Goal: Task Accomplishment & Management: Use online tool/utility

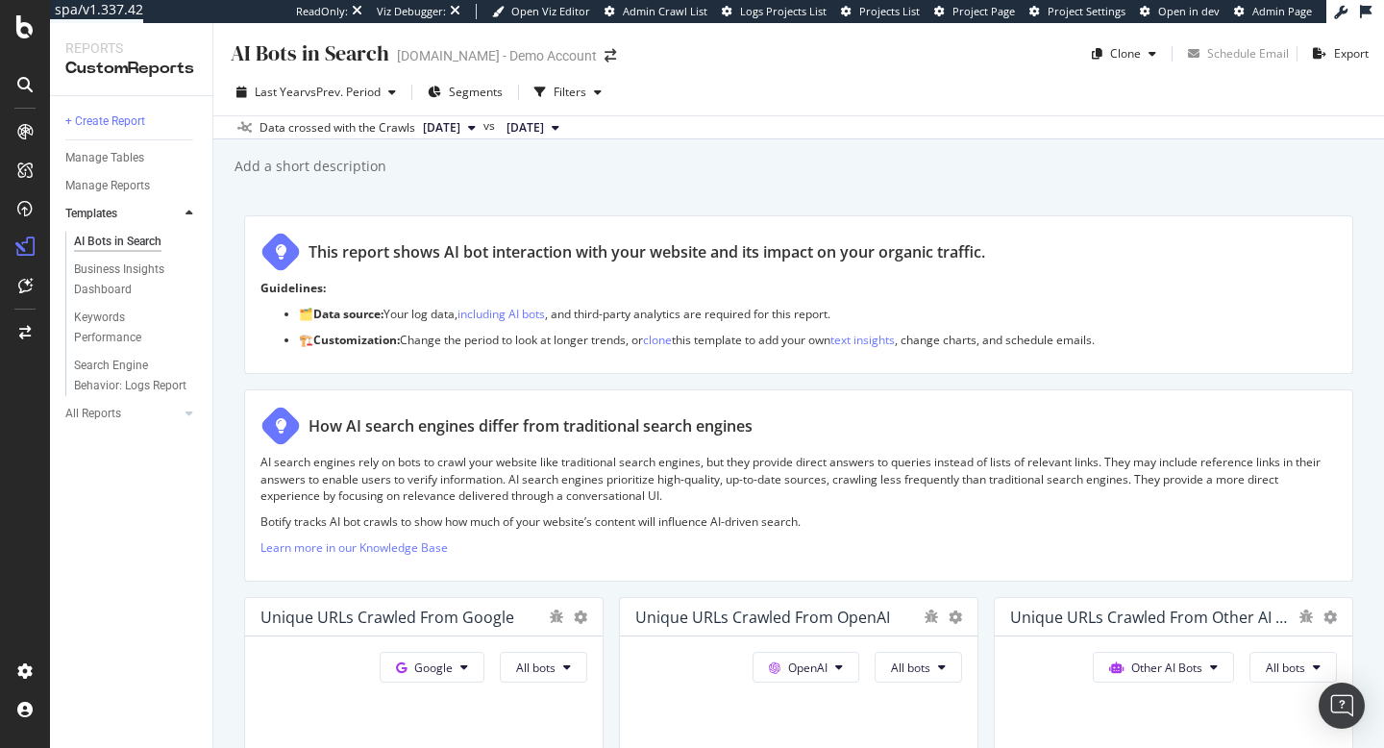
scroll to position [2184, 0]
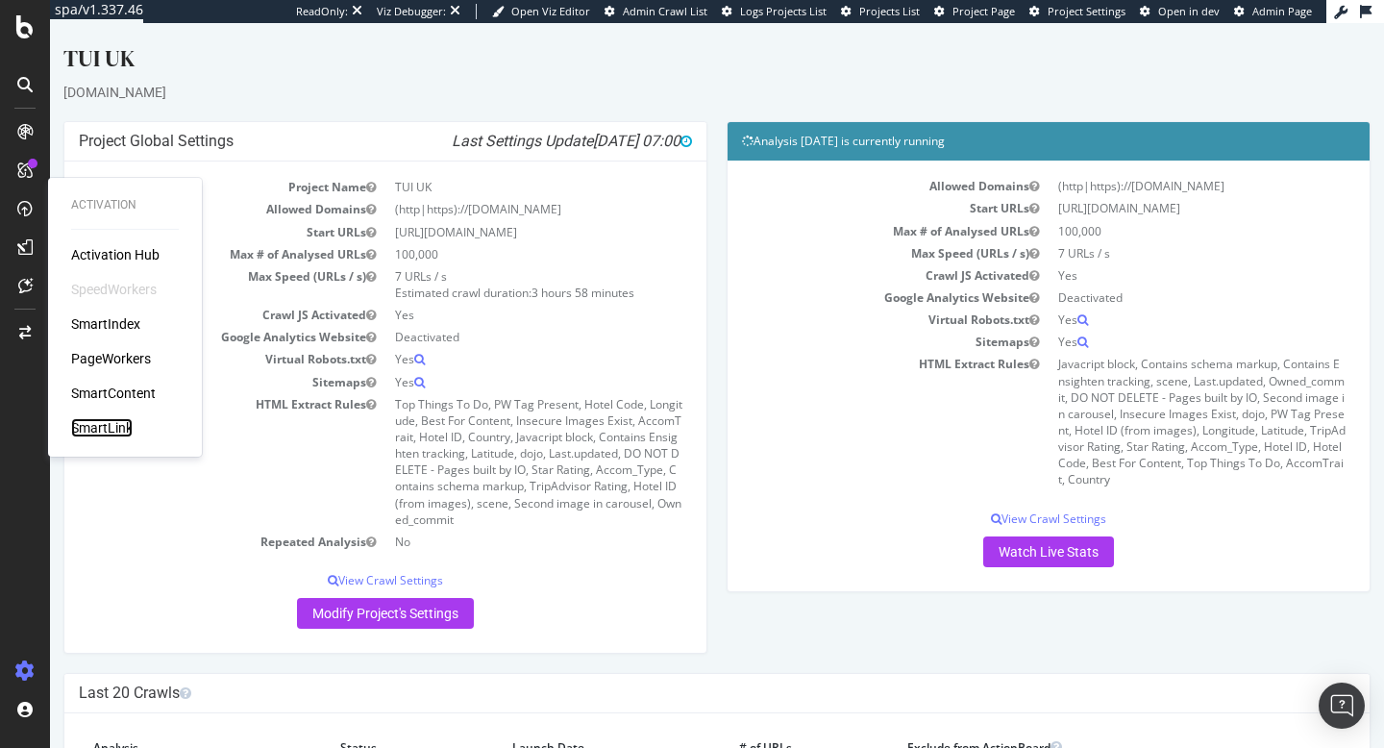
click at [92, 434] on div "SmartLink" at bounding box center [102, 427] width 62 height 19
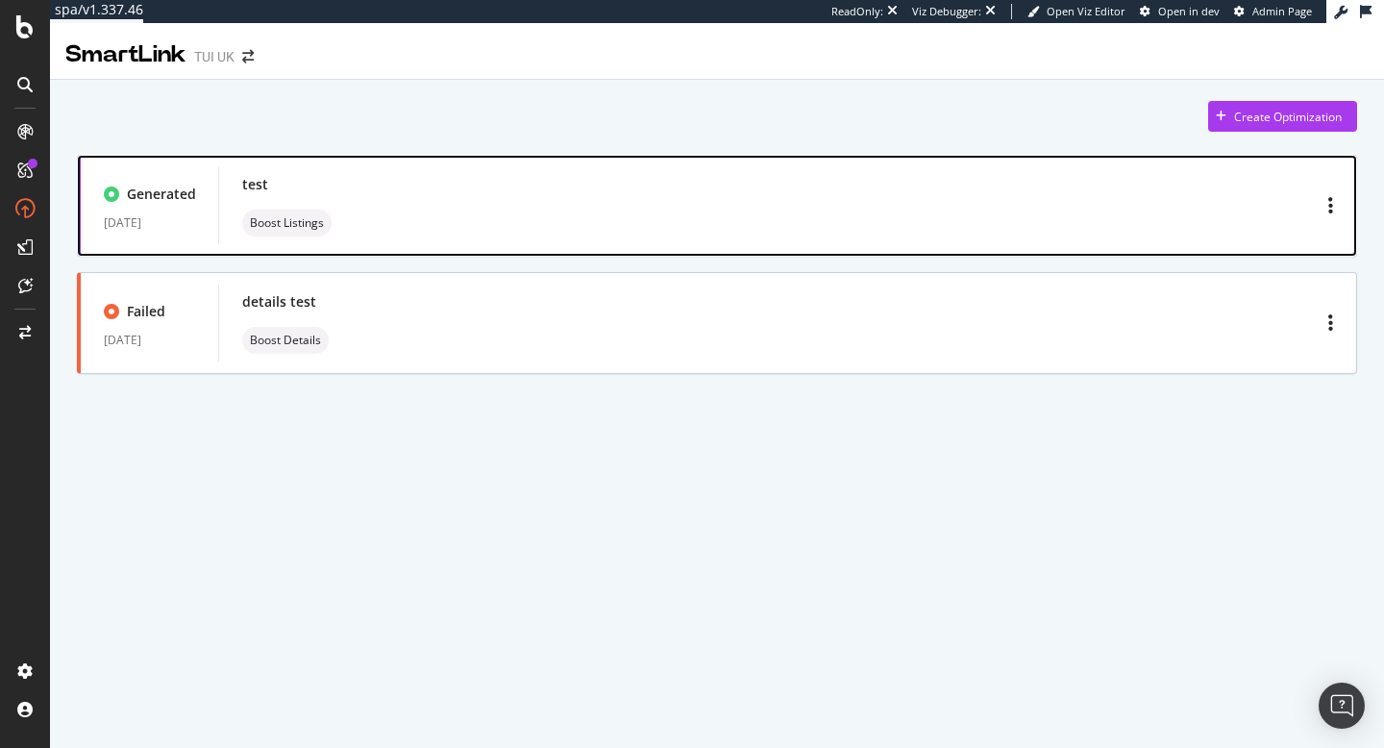
click at [400, 223] on div "test Boost Listings" at bounding box center [787, 206] width 1091 height 62
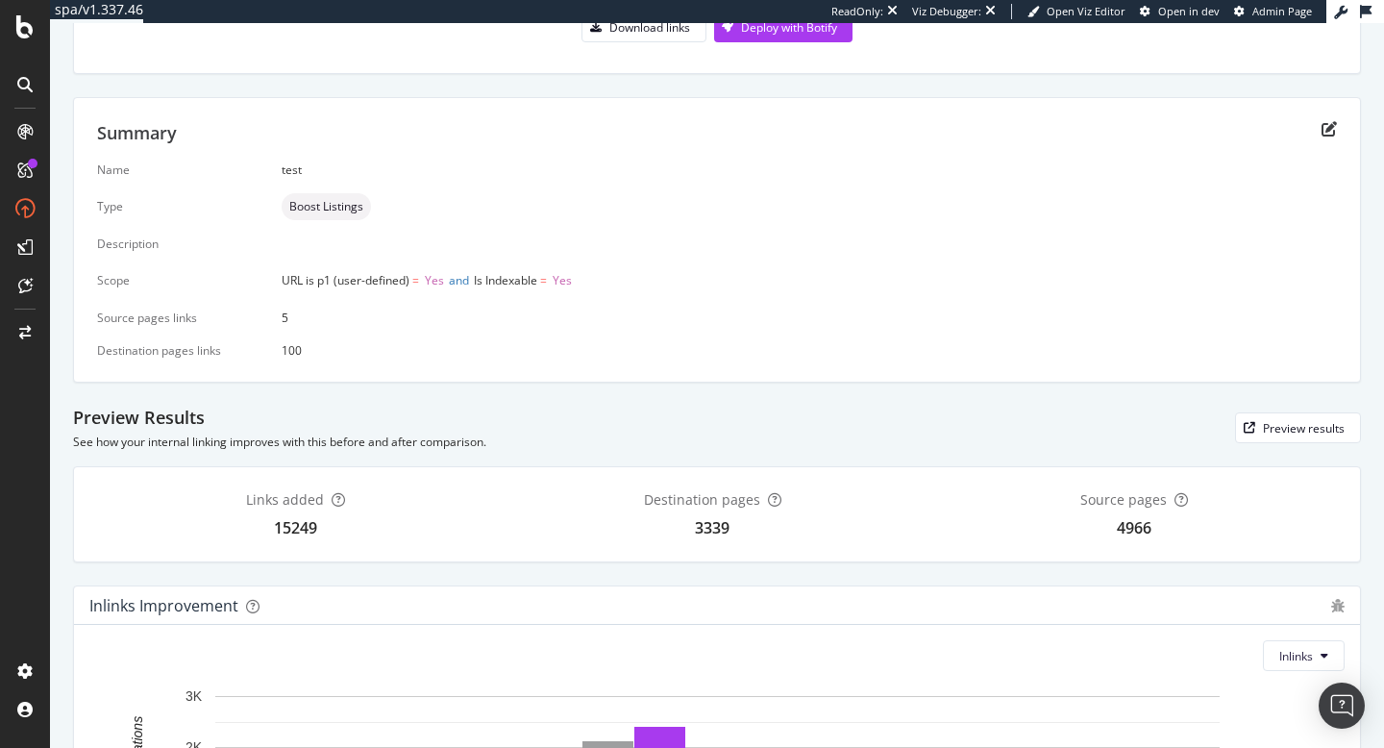
scroll to position [552, 0]
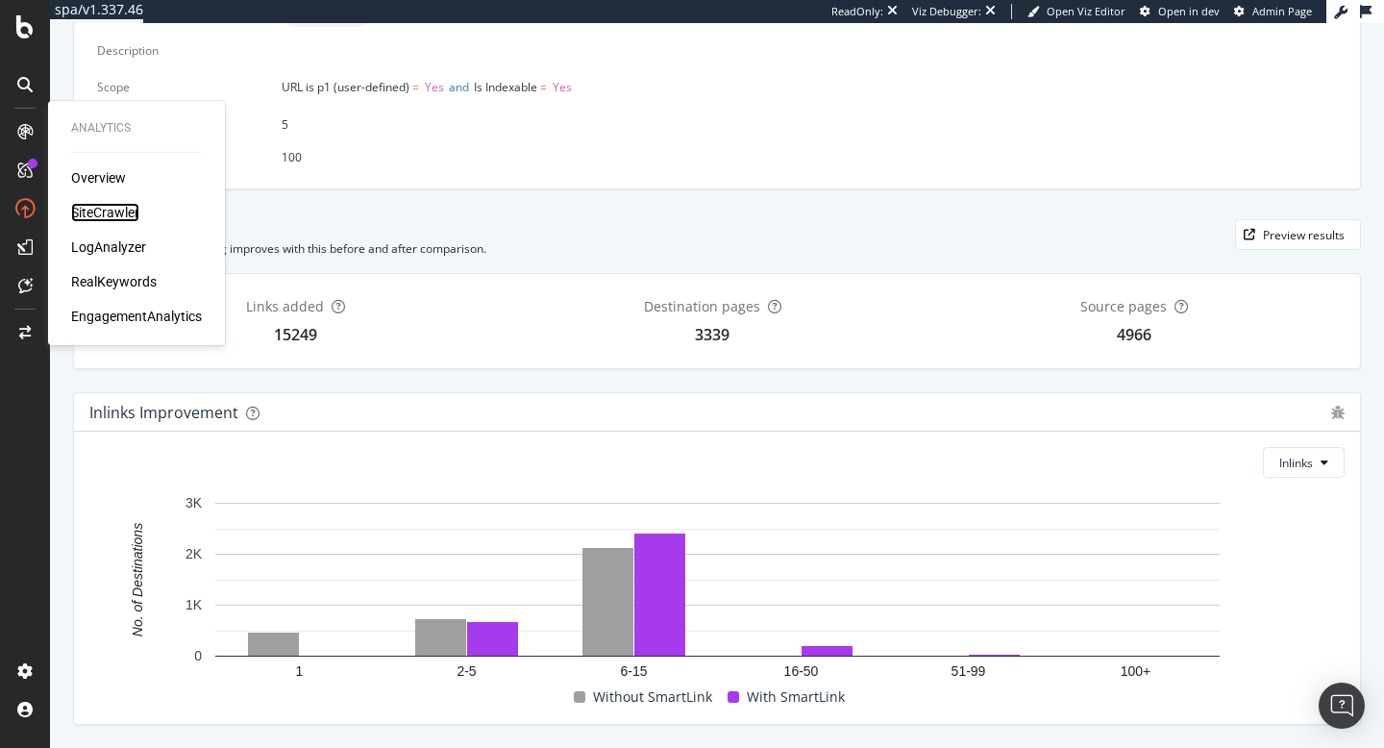
click at [107, 218] on div "SiteCrawler" at bounding box center [105, 212] width 68 height 19
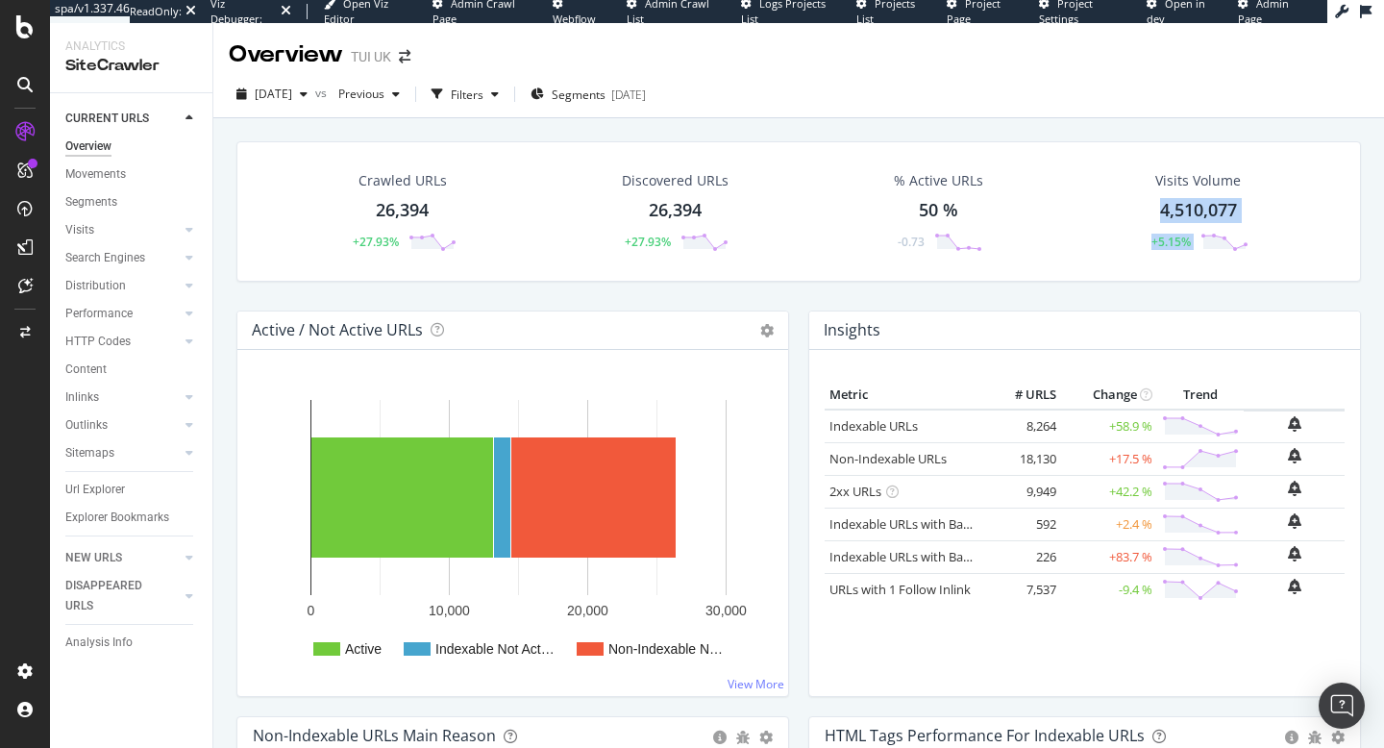
drag, startPoint x: 1154, startPoint y: 210, endPoint x: 1261, endPoint y: 214, distance: 106.8
click at [1261, 214] on div "Visits Volume 4,510,077 +5.15%" at bounding box center [1198, 211] width 139 height 100
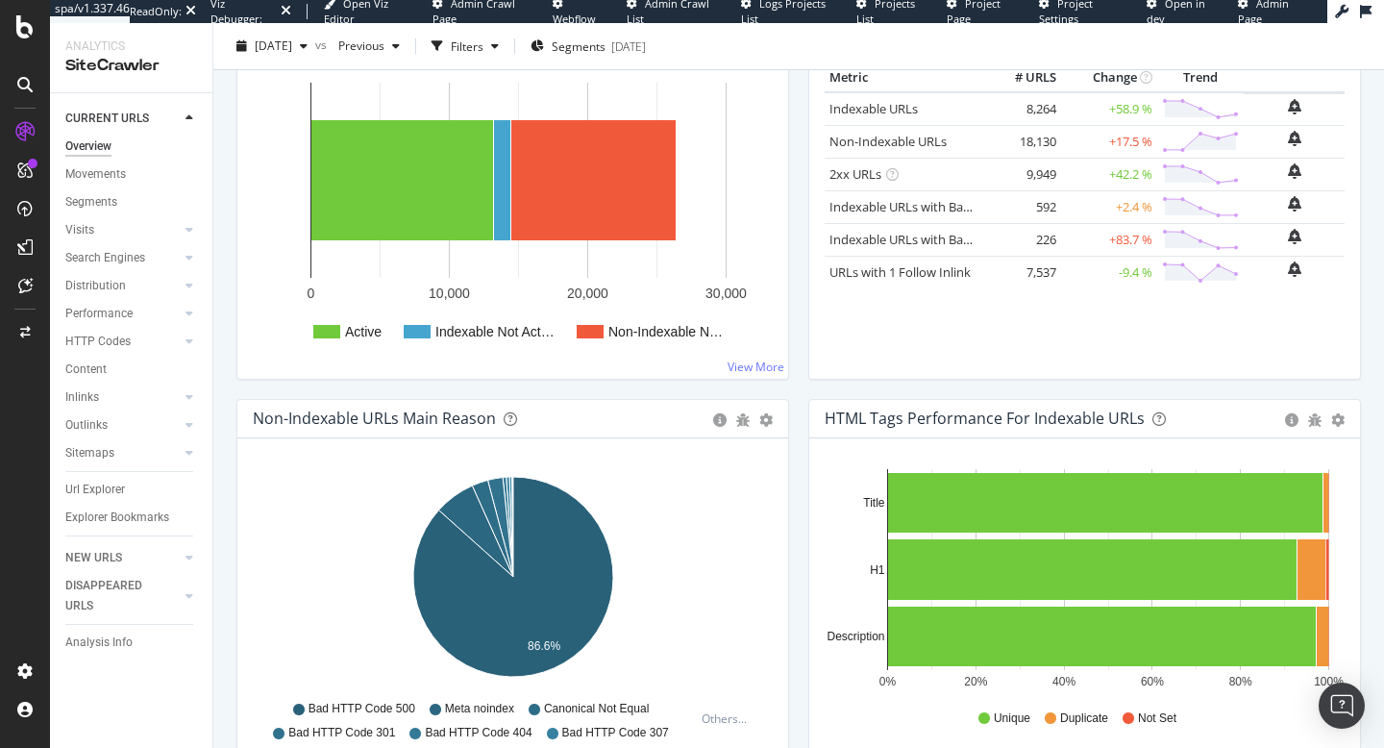
scroll to position [321, 0]
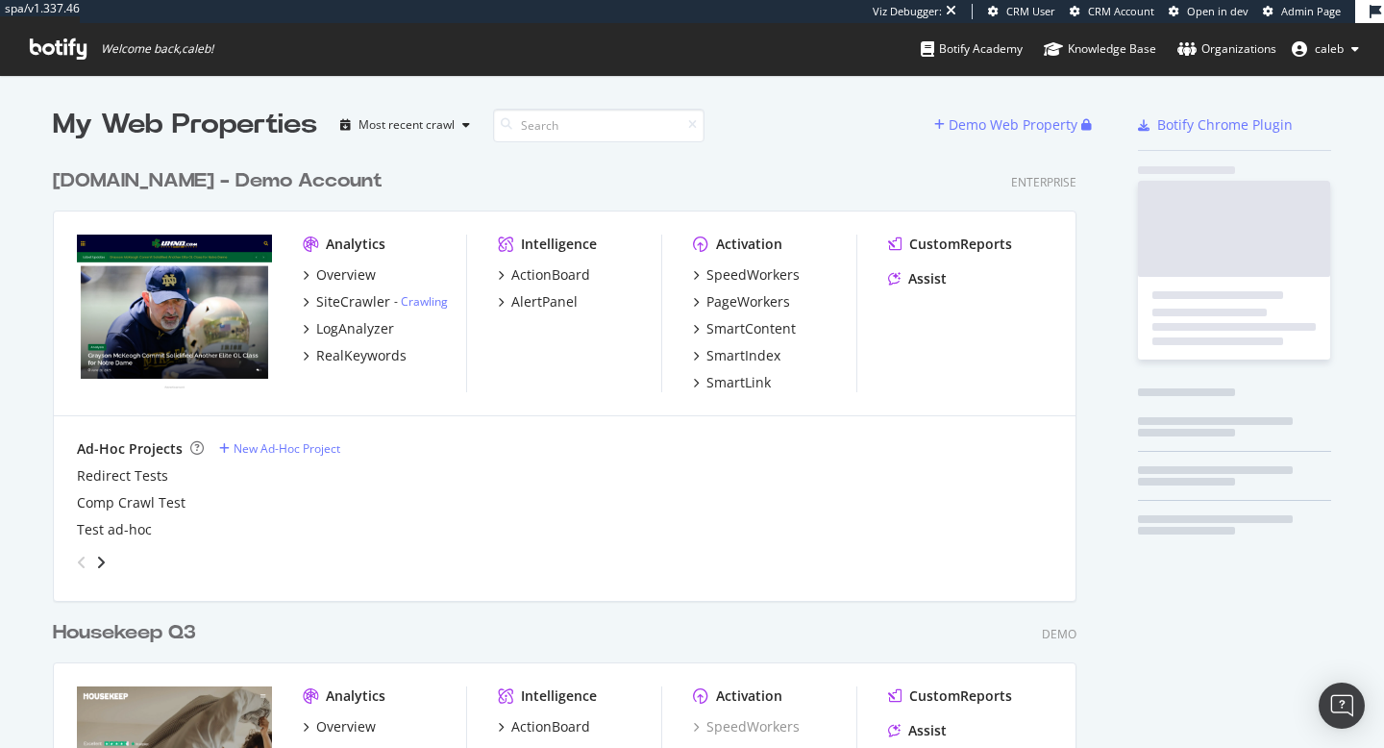
scroll to position [7527, 1039]
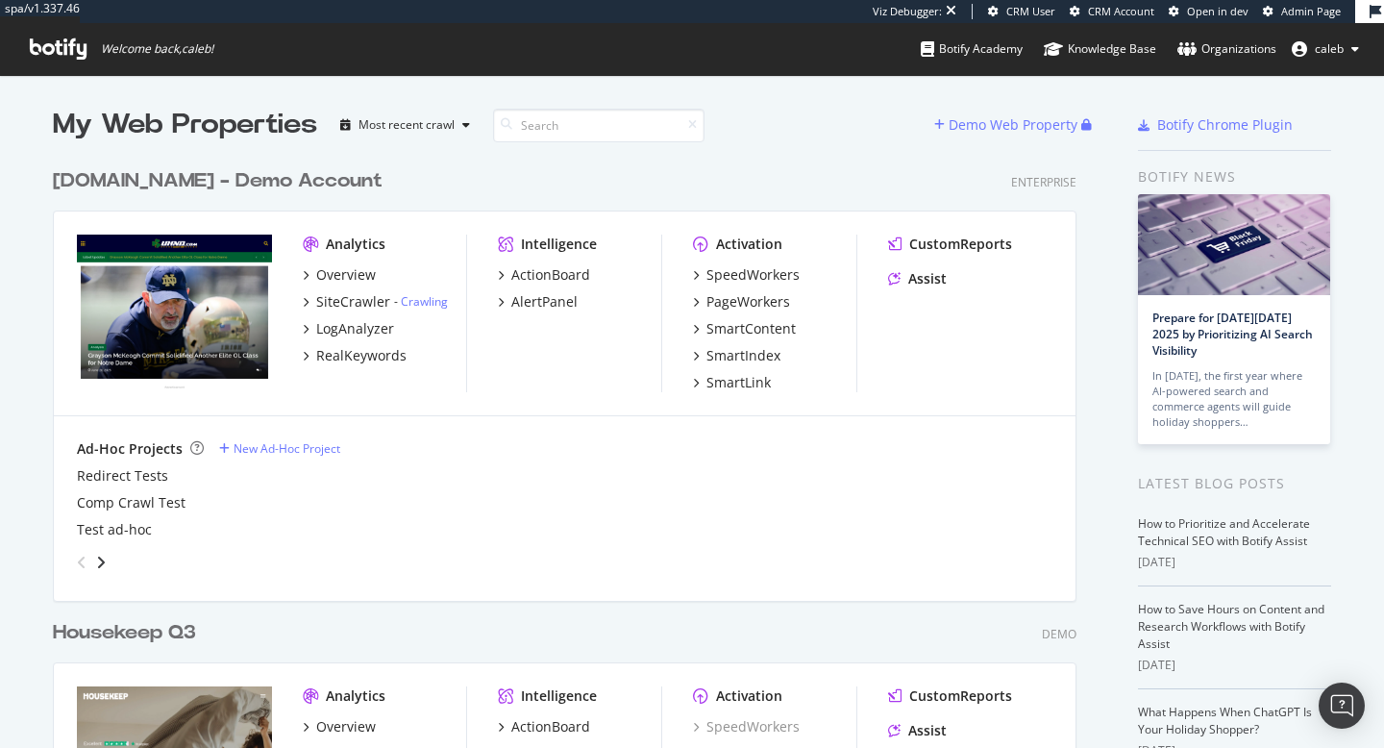
click at [1311, 12] on span "Admin Page" at bounding box center [1311, 11] width 60 height 14
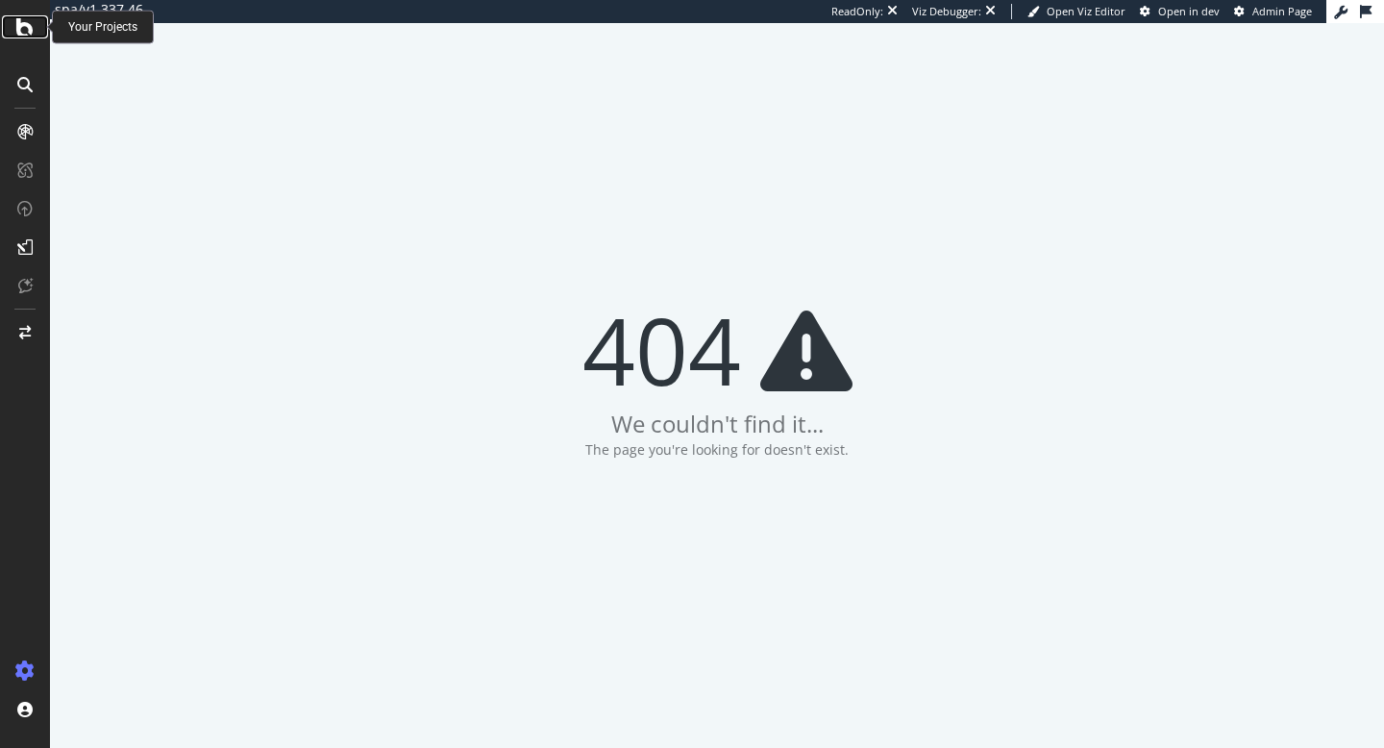
click at [19, 33] on icon at bounding box center [24, 26] width 17 height 23
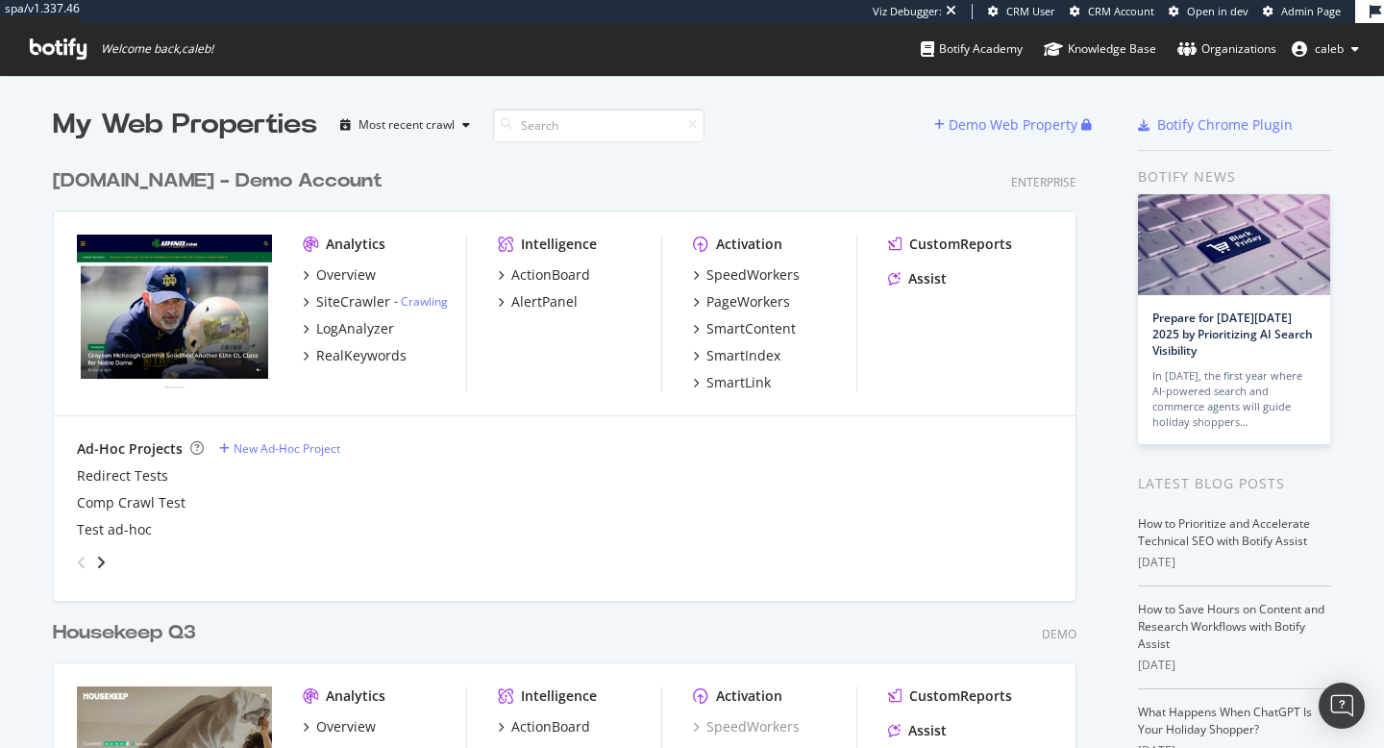
scroll to position [7527, 1039]
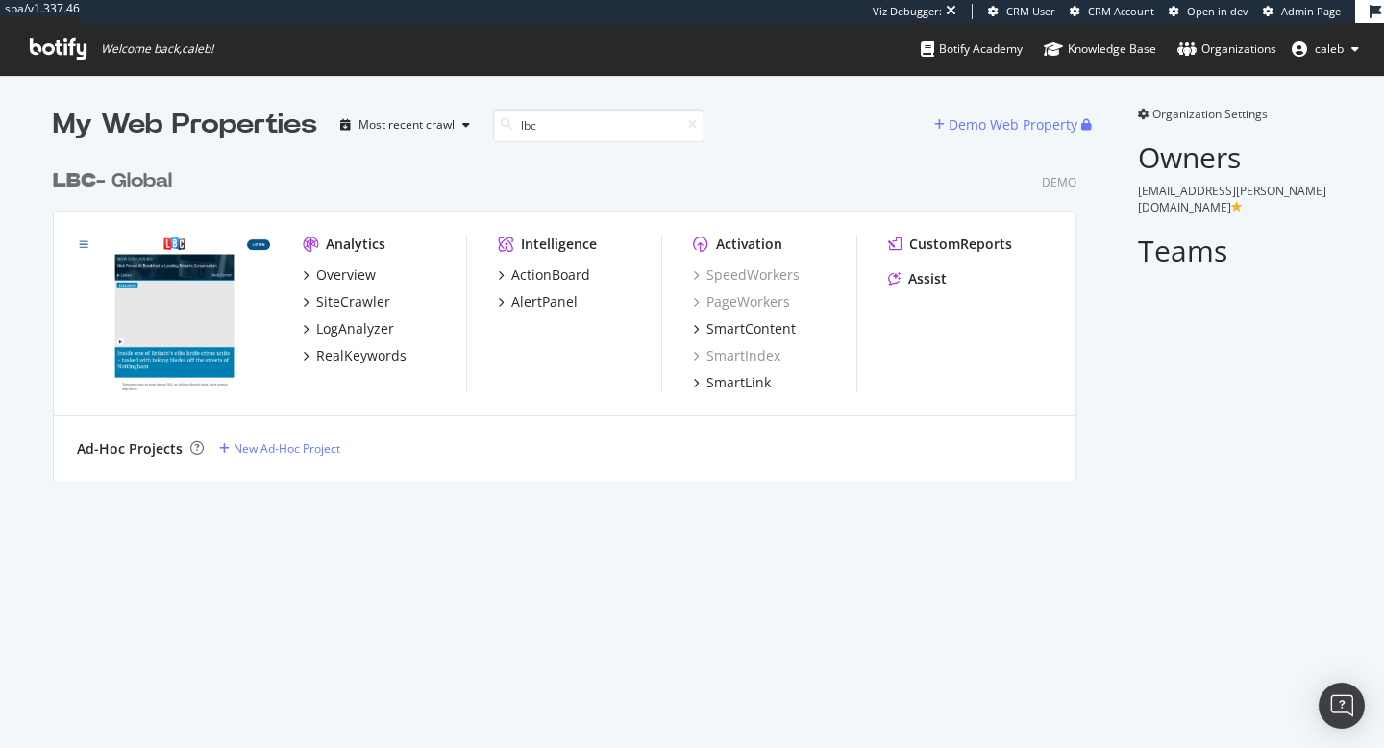
scroll to position [336, 1039]
type input "lbc"
click at [153, 184] on div "LBC - Global" at bounding box center [112, 181] width 119 height 28
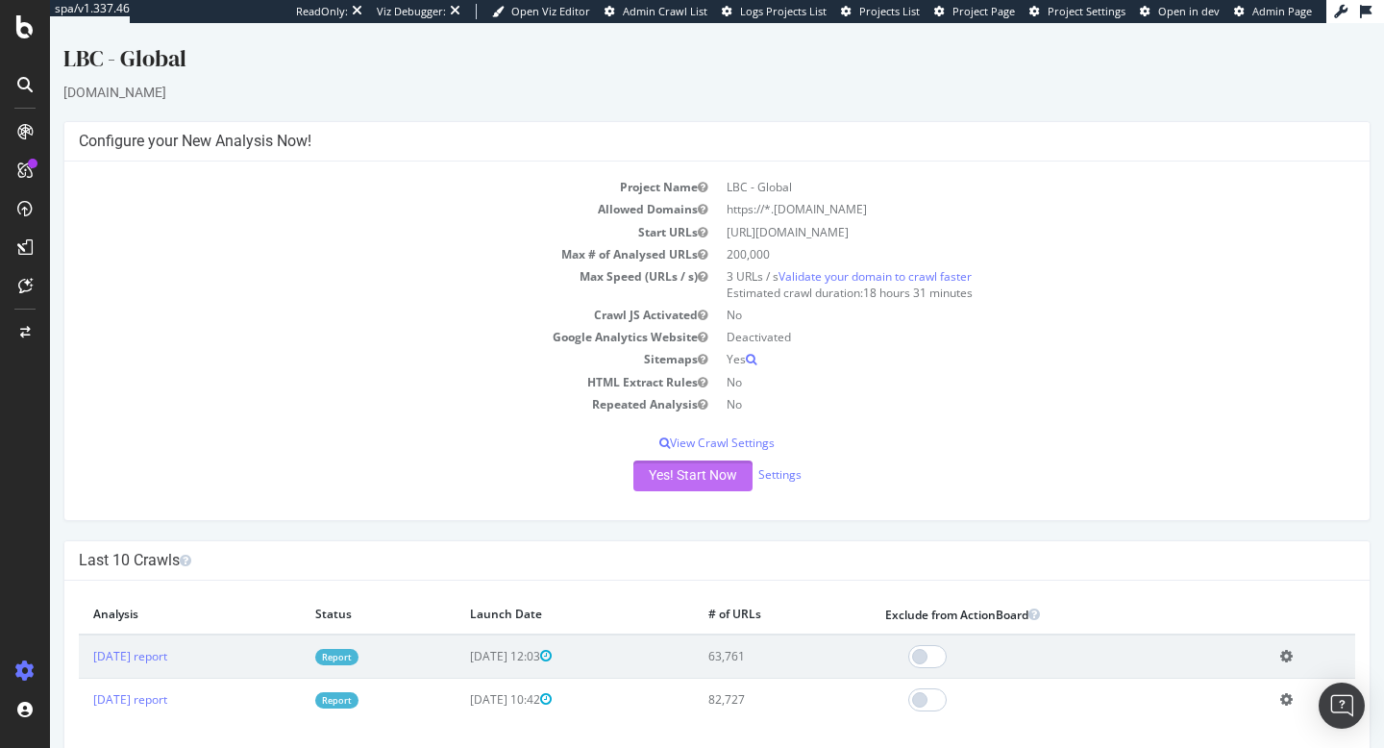
click at [714, 468] on button "Yes! Start Now" at bounding box center [692, 475] width 119 height 31
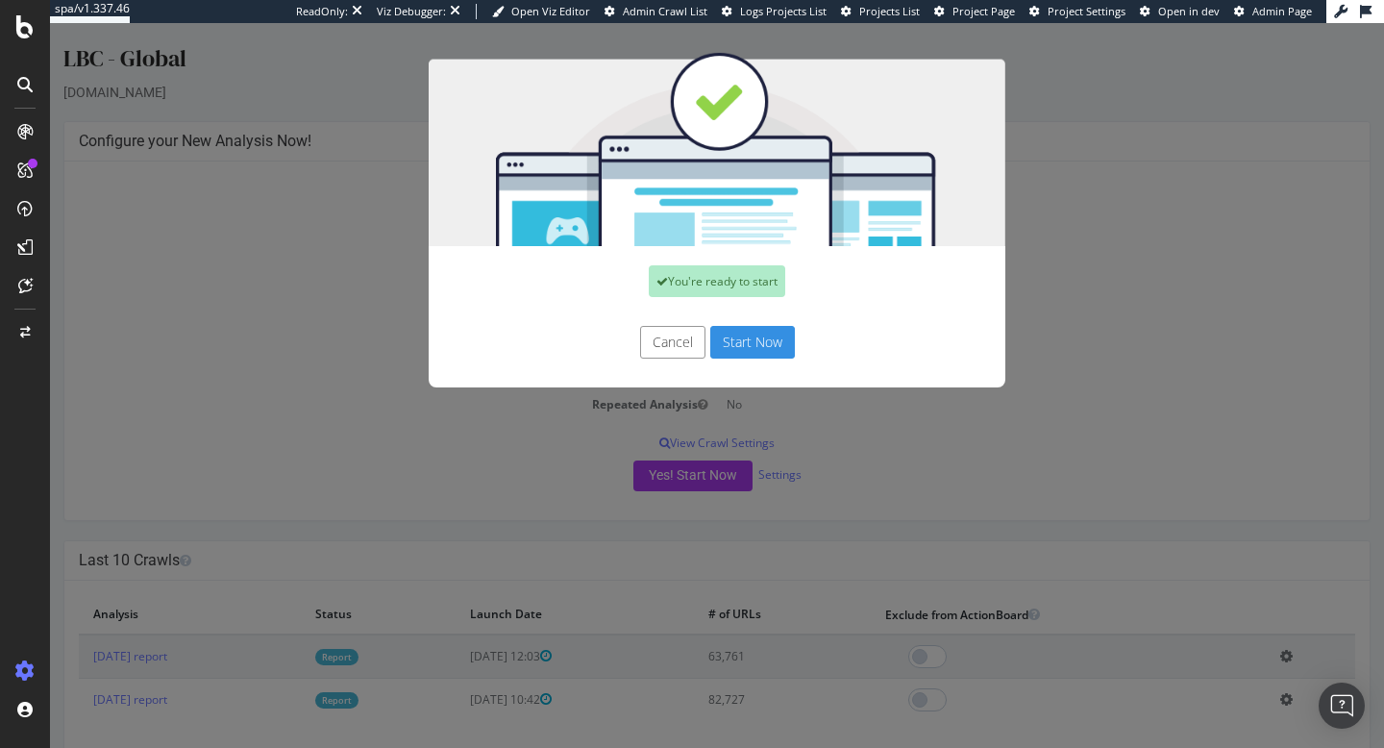
click at [761, 363] on div "Cancel Start Now" at bounding box center [717, 351] width 577 height 71
click at [754, 341] on button "Start Now" at bounding box center [752, 342] width 85 height 33
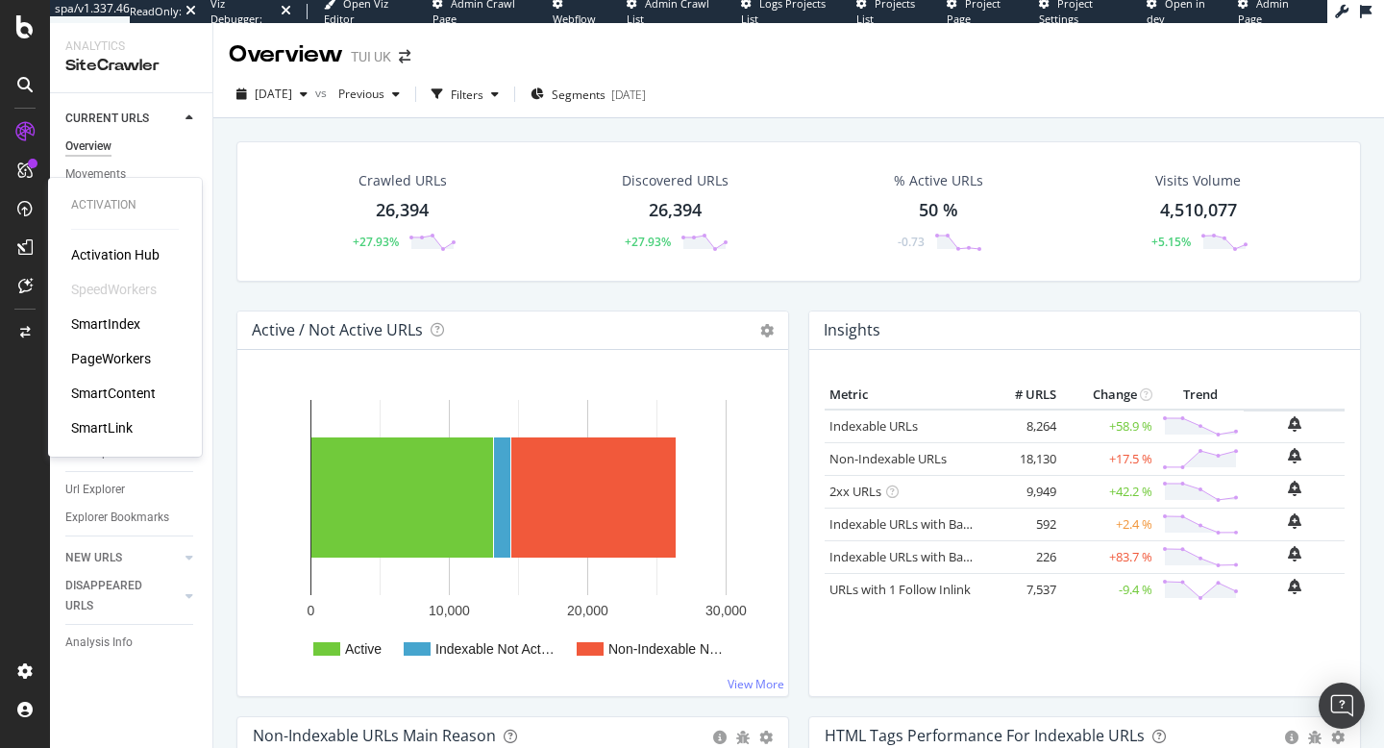
click at [106, 433] on div "SmartLink" at bounding box center [102, 427] width 62 height 19
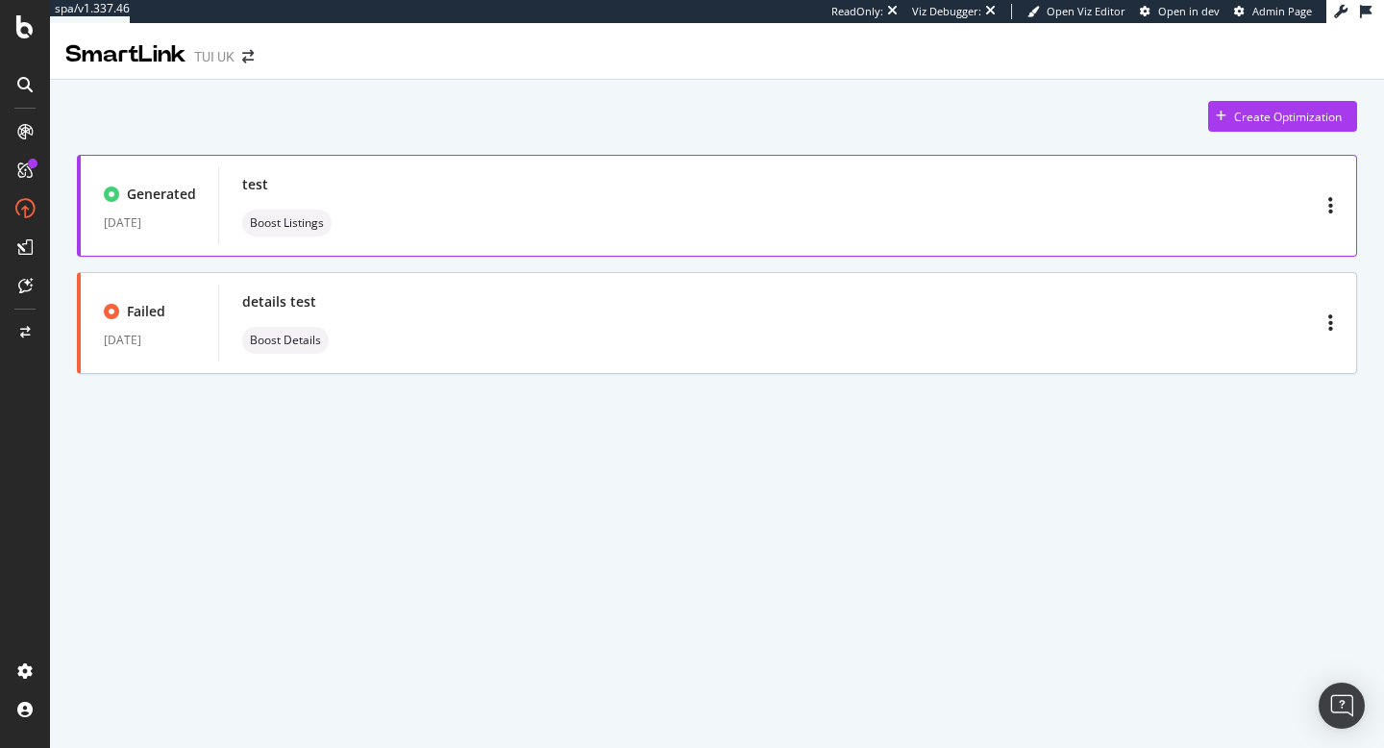
click at [946, 214] on div "test Boost Listings" at bounding box center [787, 206] width 1091 height 62
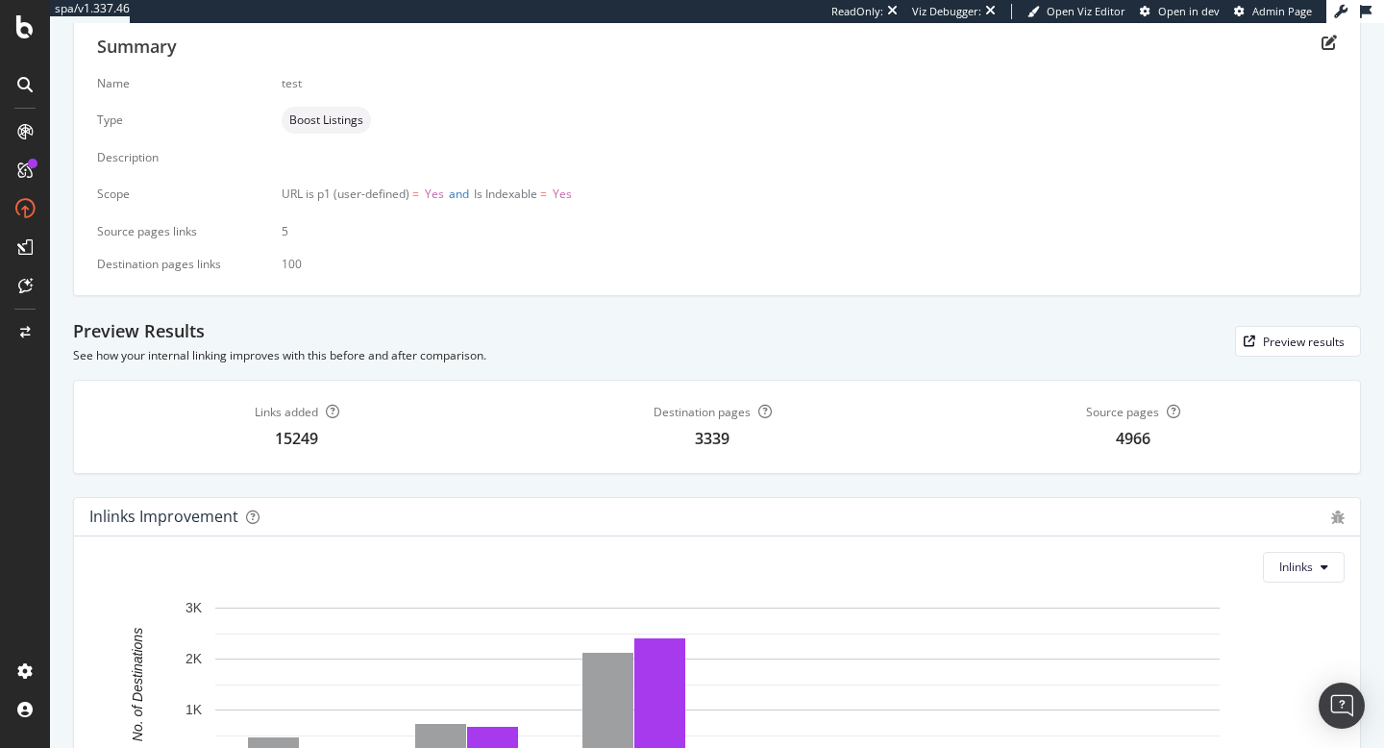
scroll to position [459, 0]
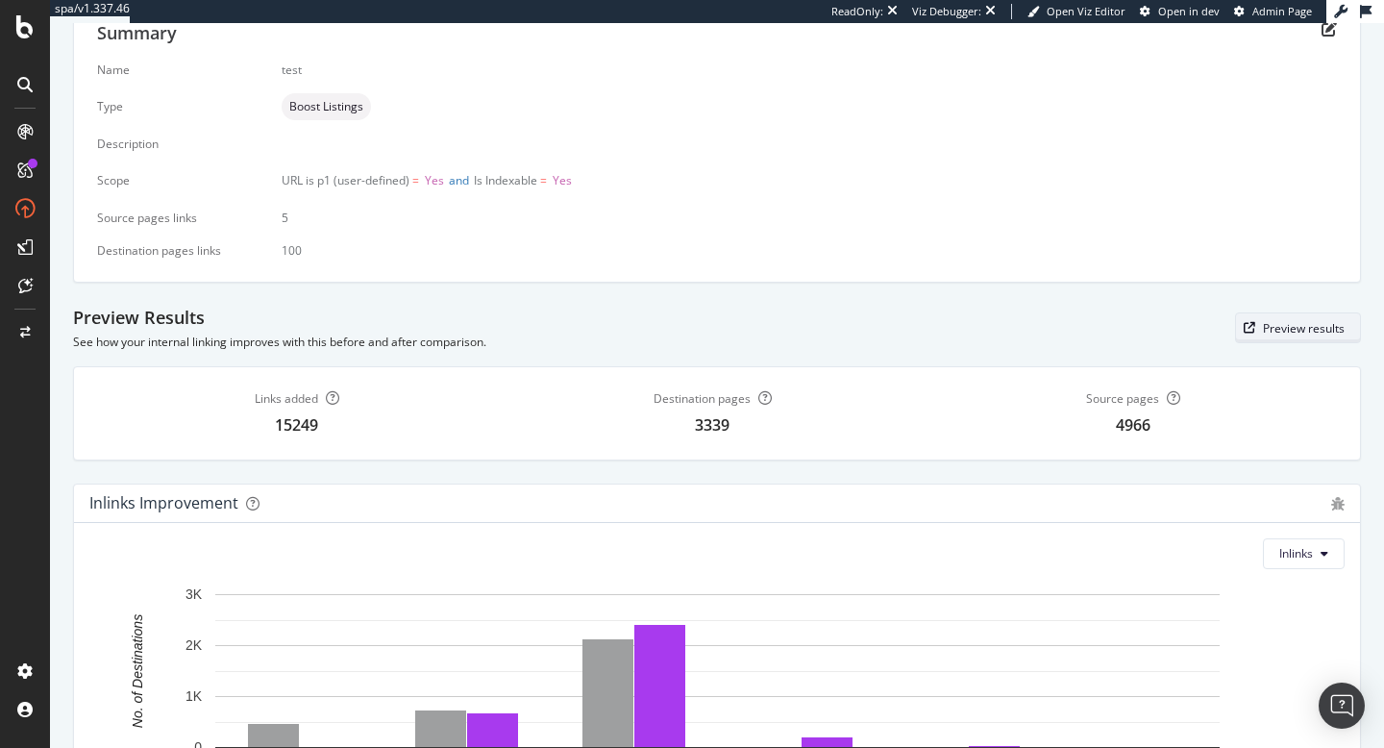
click at [1301, 318] on div "Preview results" at bounding box center [1290, 327] width 109 height 27
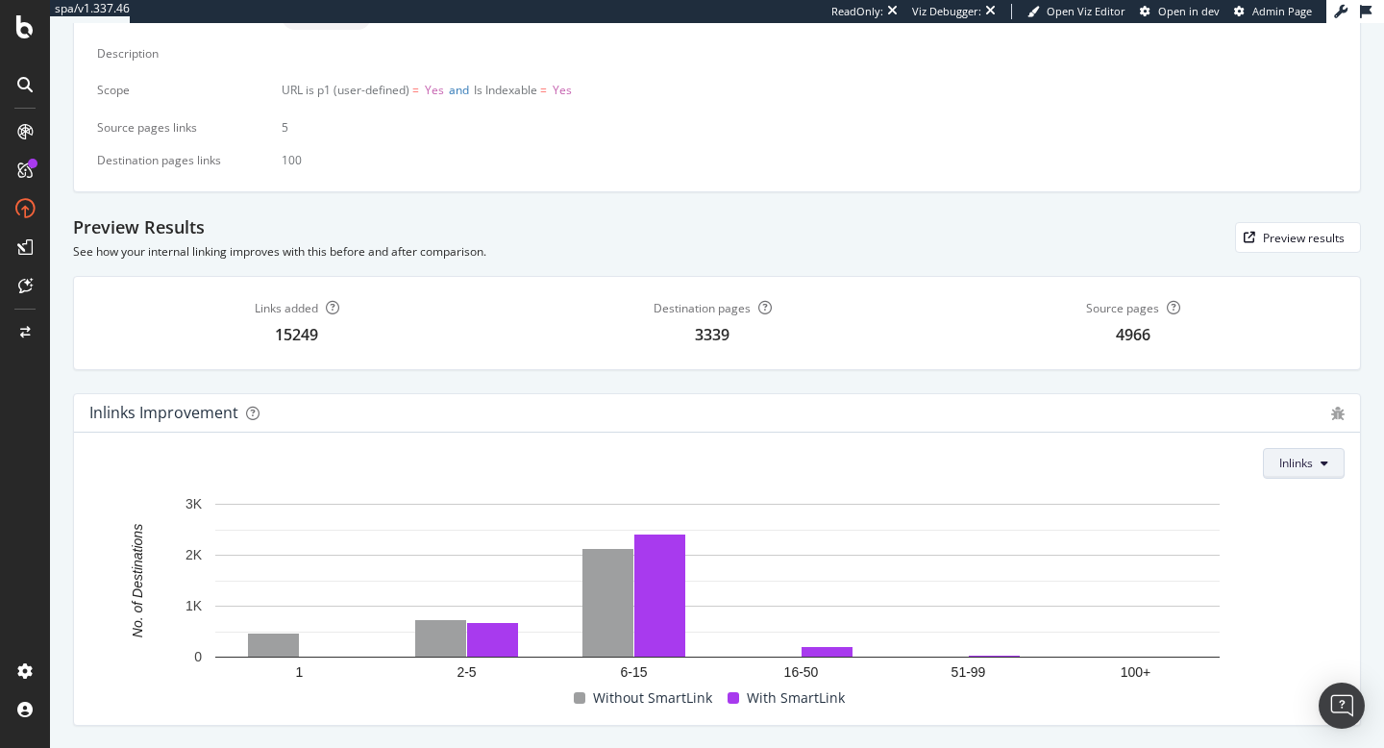
click at [1328, 454] on button "Inlinks" at bounding box center [1304, 463] width 82 height 31
click at [1293, 534] on span "Depth" at bounding box center [1304, 536] width 51 height 17
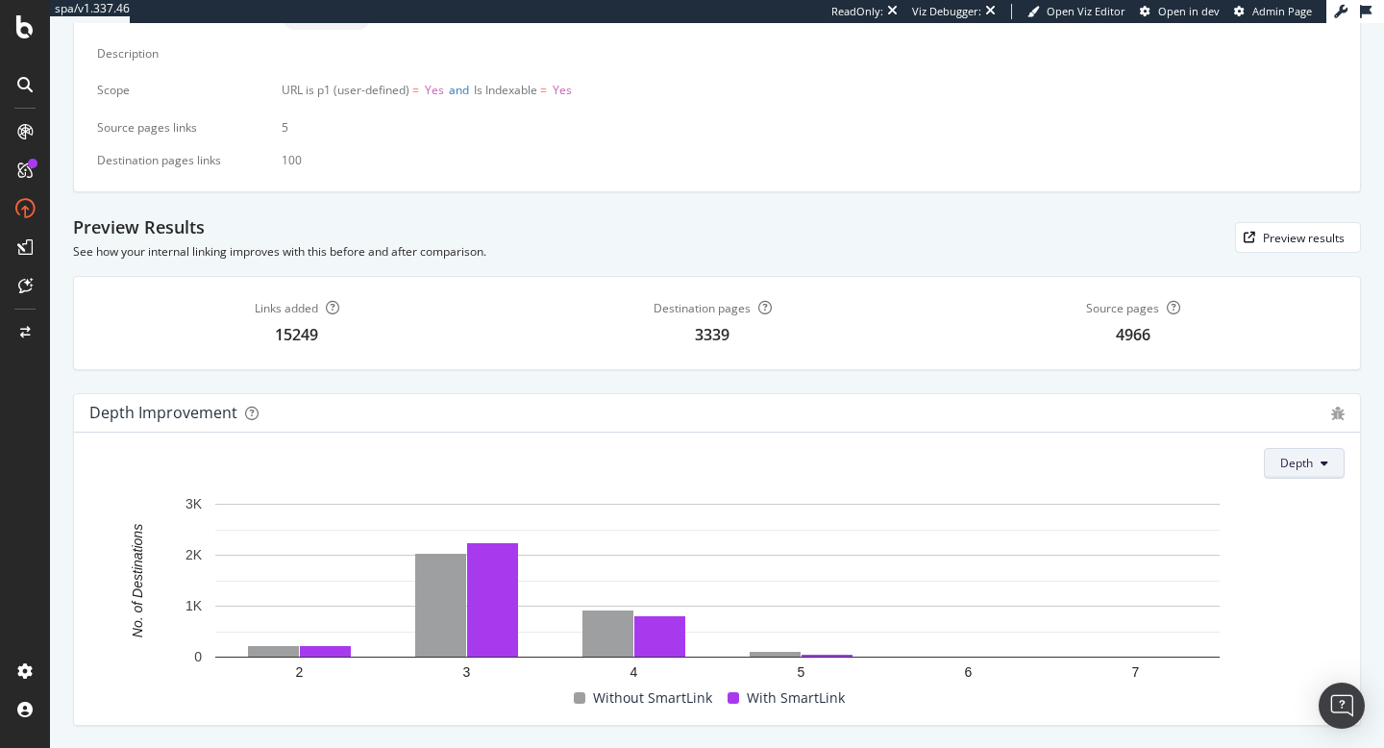
click at [1300, 452] on button "Depth" at bounding box center [1304, 463] width 81 height 31
click at [1287, 566] on span "Pagerank" at bounding box center [1305, 571] width 51 height 17
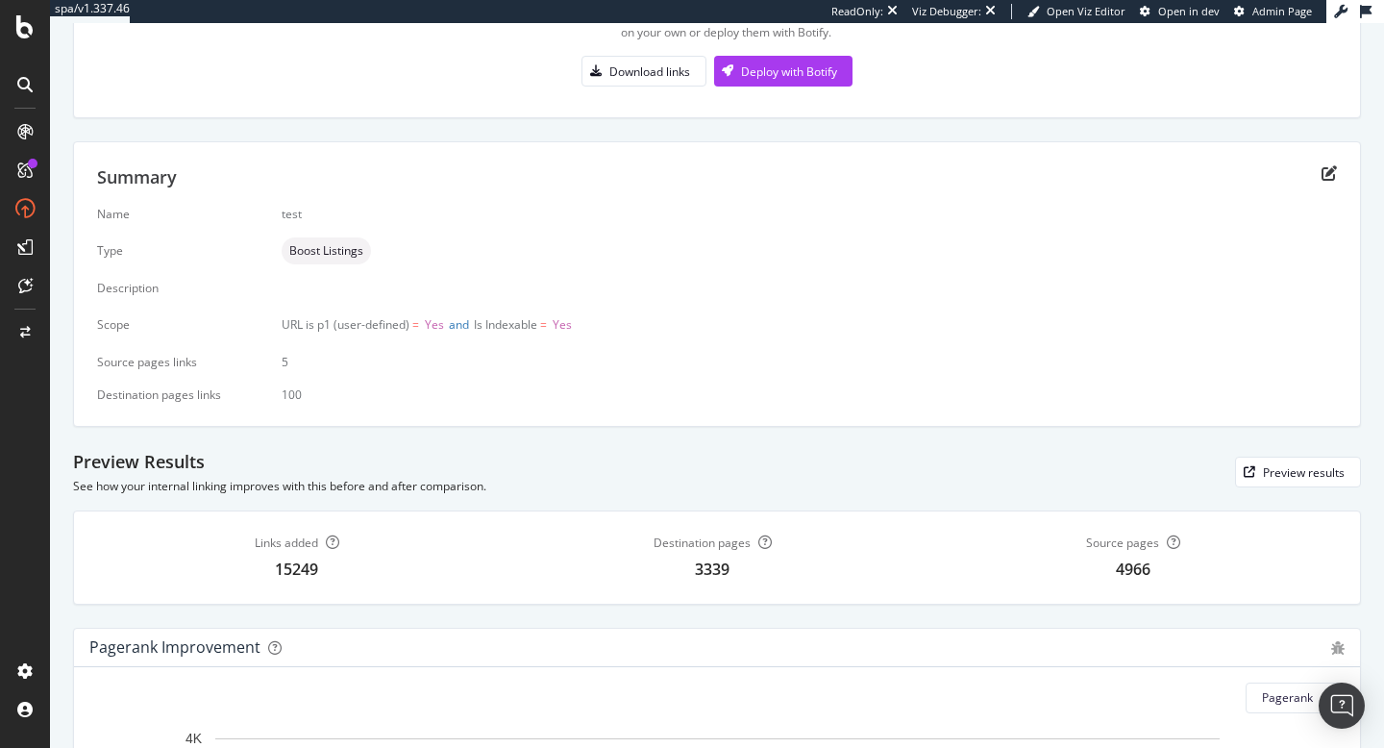
scroll to position [0, 0]
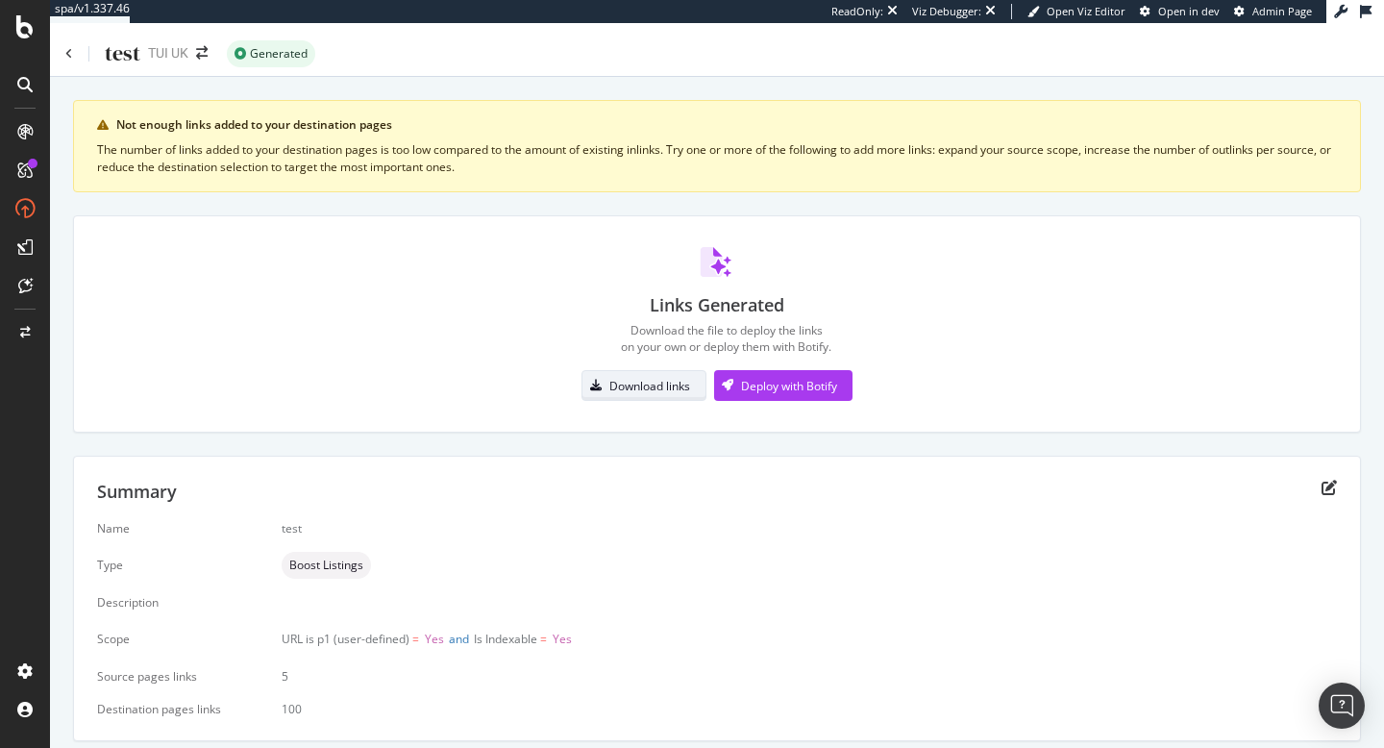
click at [637, 389] on div "Download links" at bounding box center [649, 386] width 81 height 16
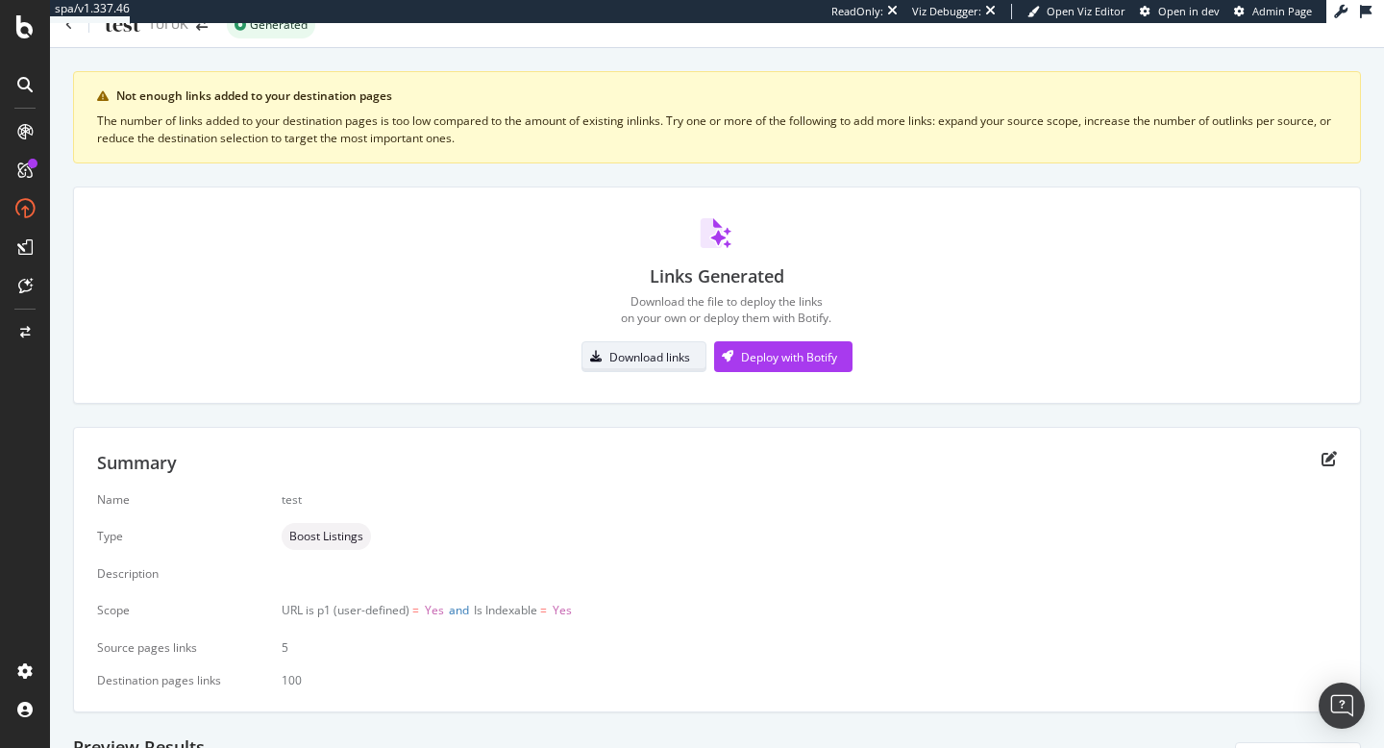
scroll to position [32, 0]
click at [1290, 99] on div "Not enough links added to your destination pages" at bounding box center [726, 93] width 1221 height 17
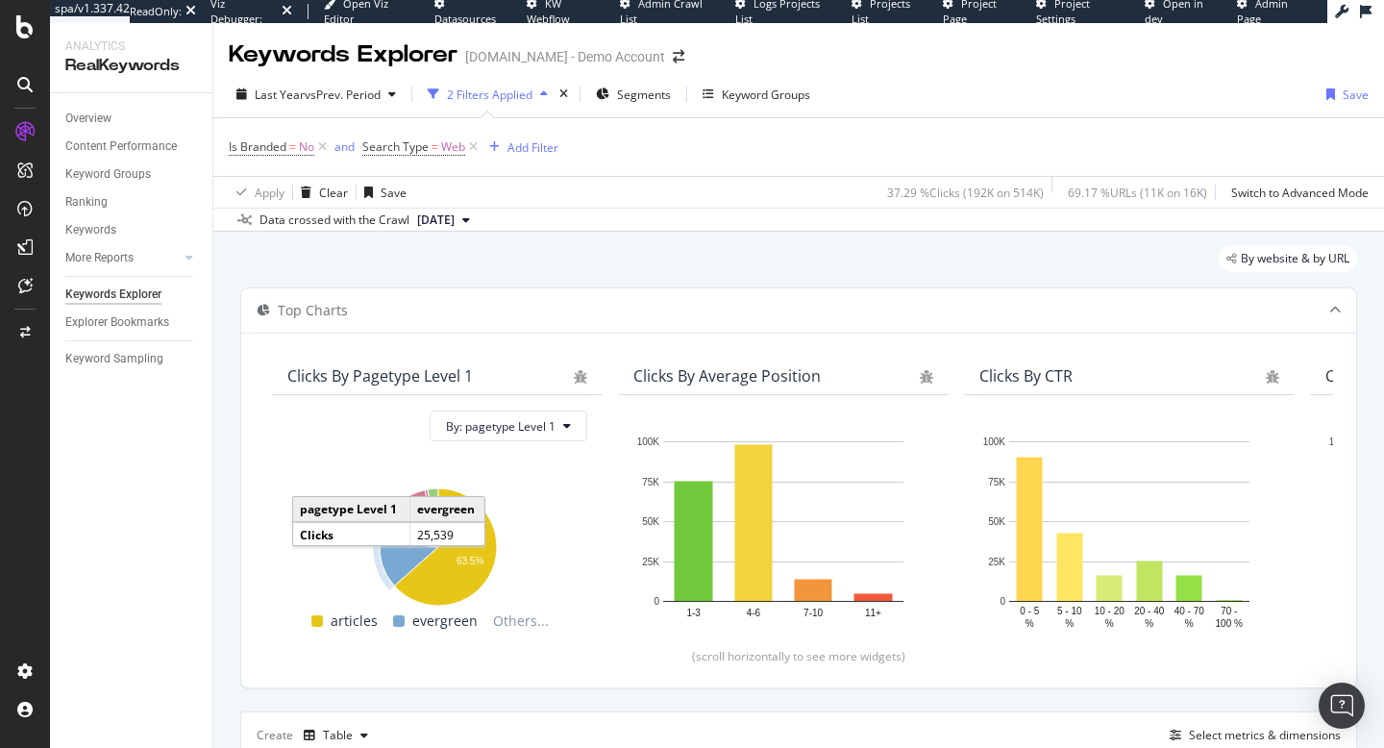
scroll to position [366, 0]
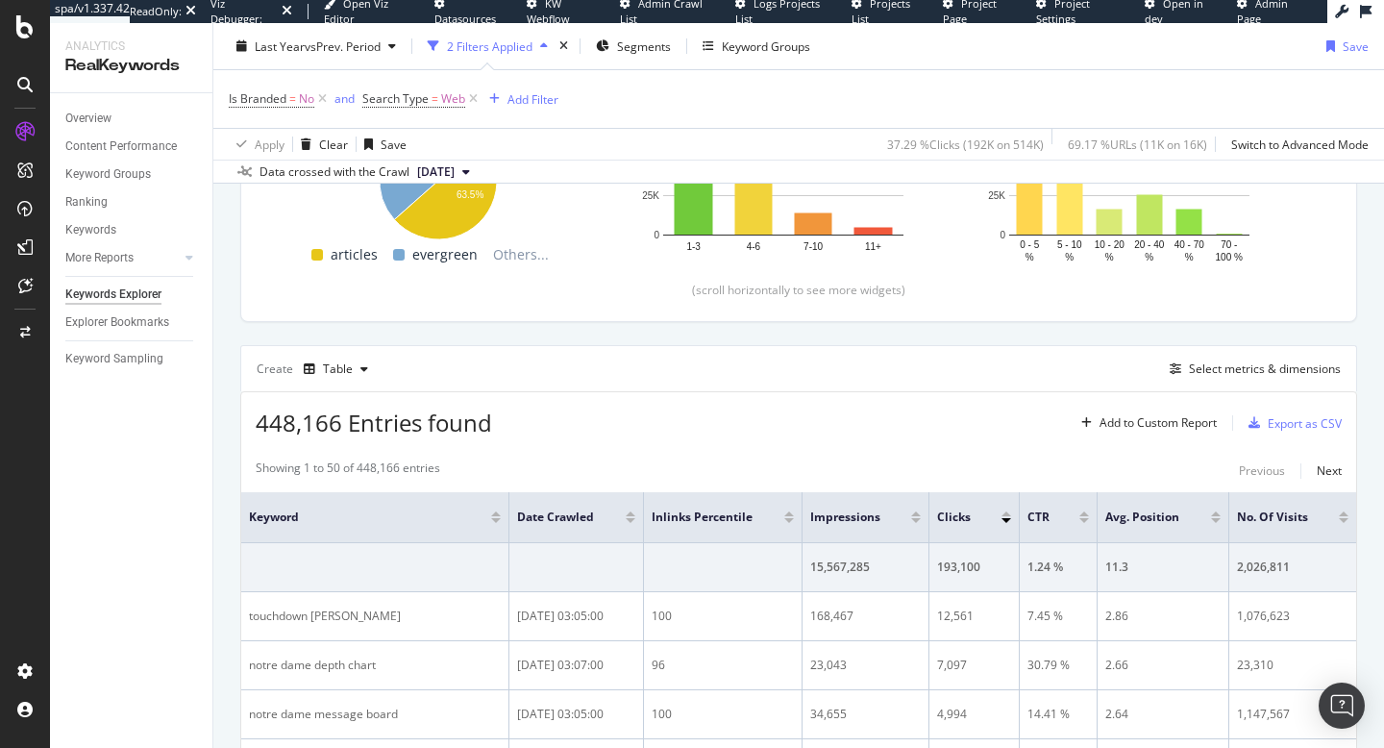
click at [1011, 346] on div "Create Table Select metrics & dimensions" at bounding box center [798, 368] width 1117 height 46
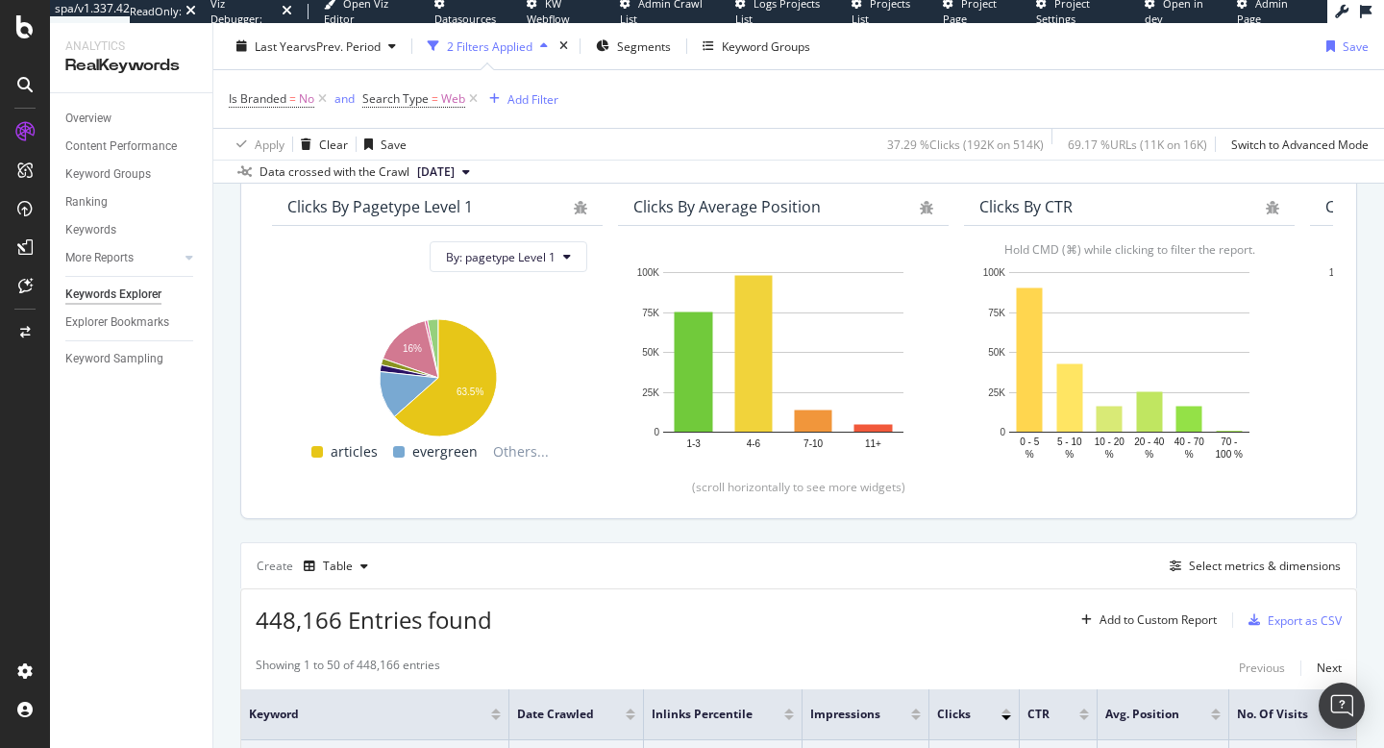
scroll to position [0, 0]
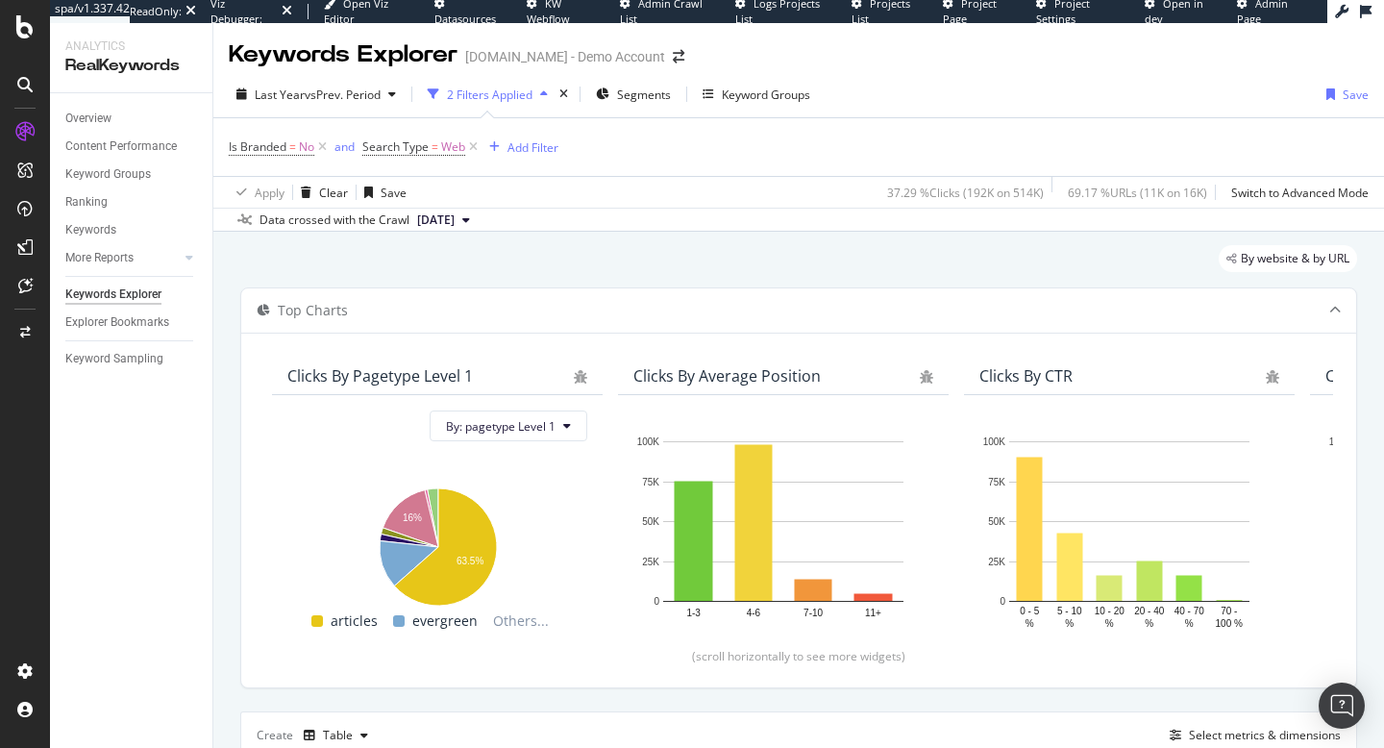
click at [1252, 8] on link "Admin Page" at bounding box center [1275, 11] width 76 height 30
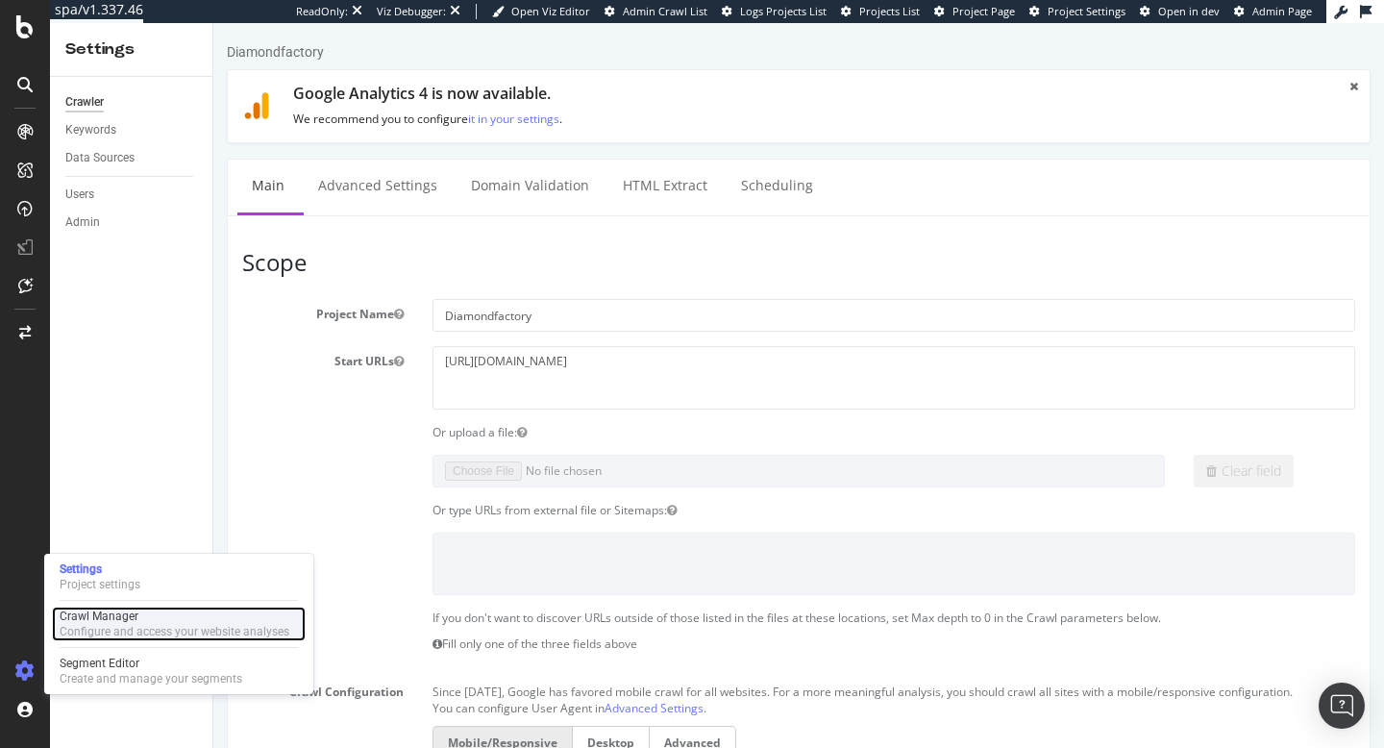
click at [129, 624] on div "Configure and access your website analyses" at bounding box center [175, 631] width 230 height 15
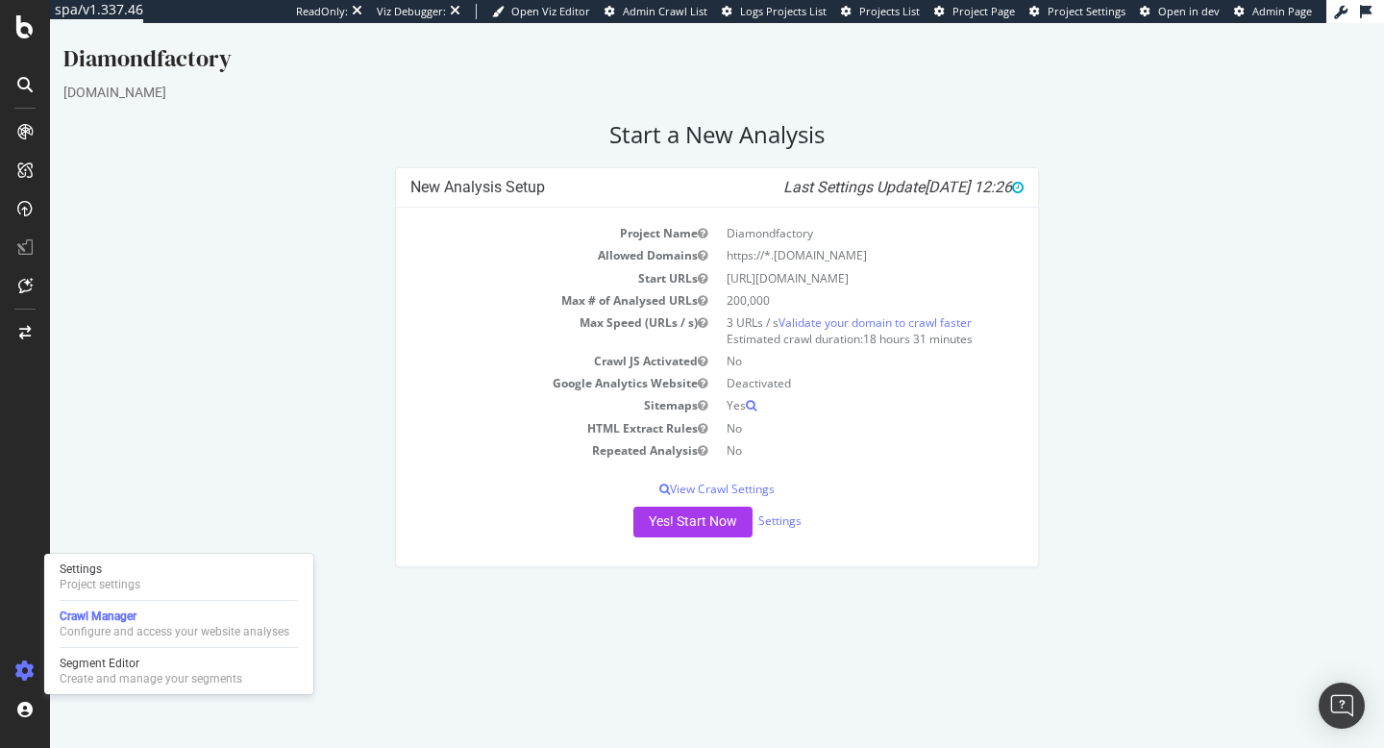
click at [255, 427] on div "New Analysis Setup Last Settings Update [DATE] 12:26 Project Name Diamondfactor…" at bounding box center [717, 376] width 1327 height 419
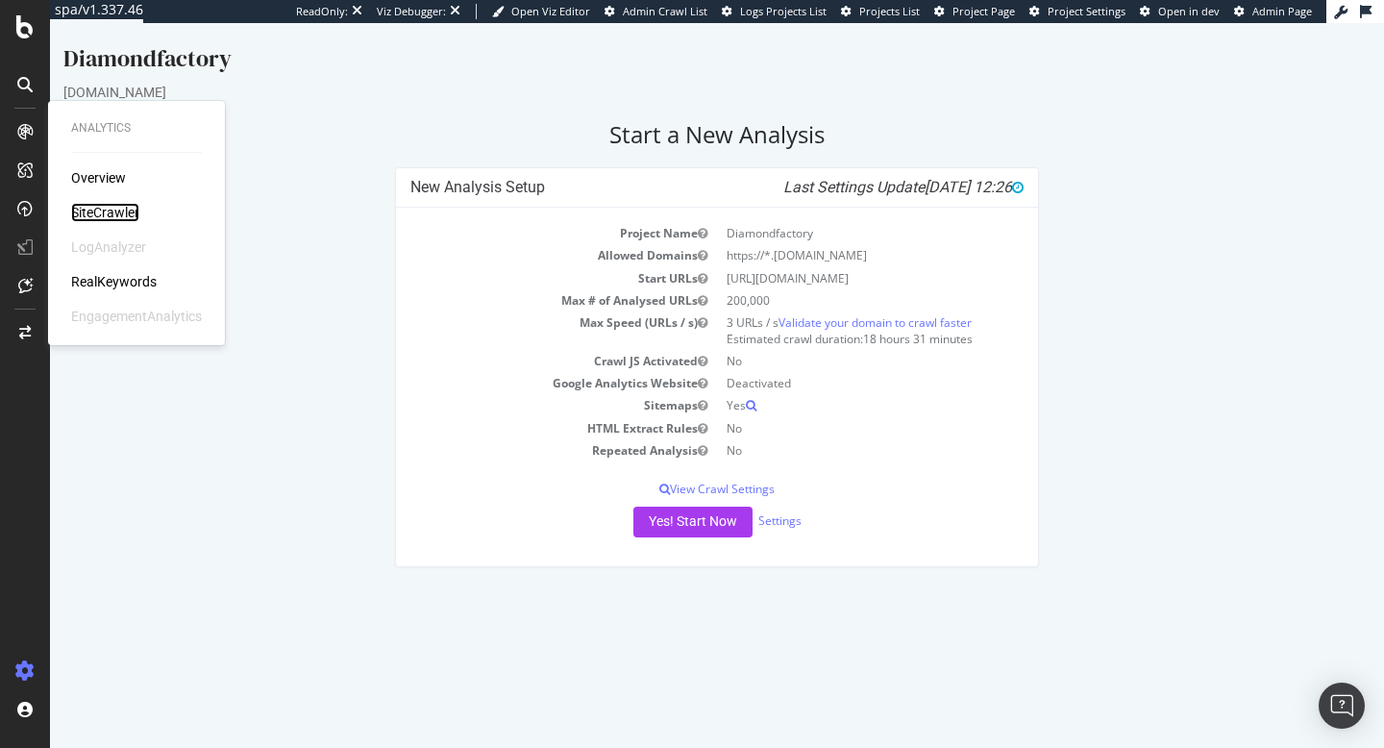
click at [95, 219] on div "SiteCrawler" at bounding box center [105, 212] width 68 height 19
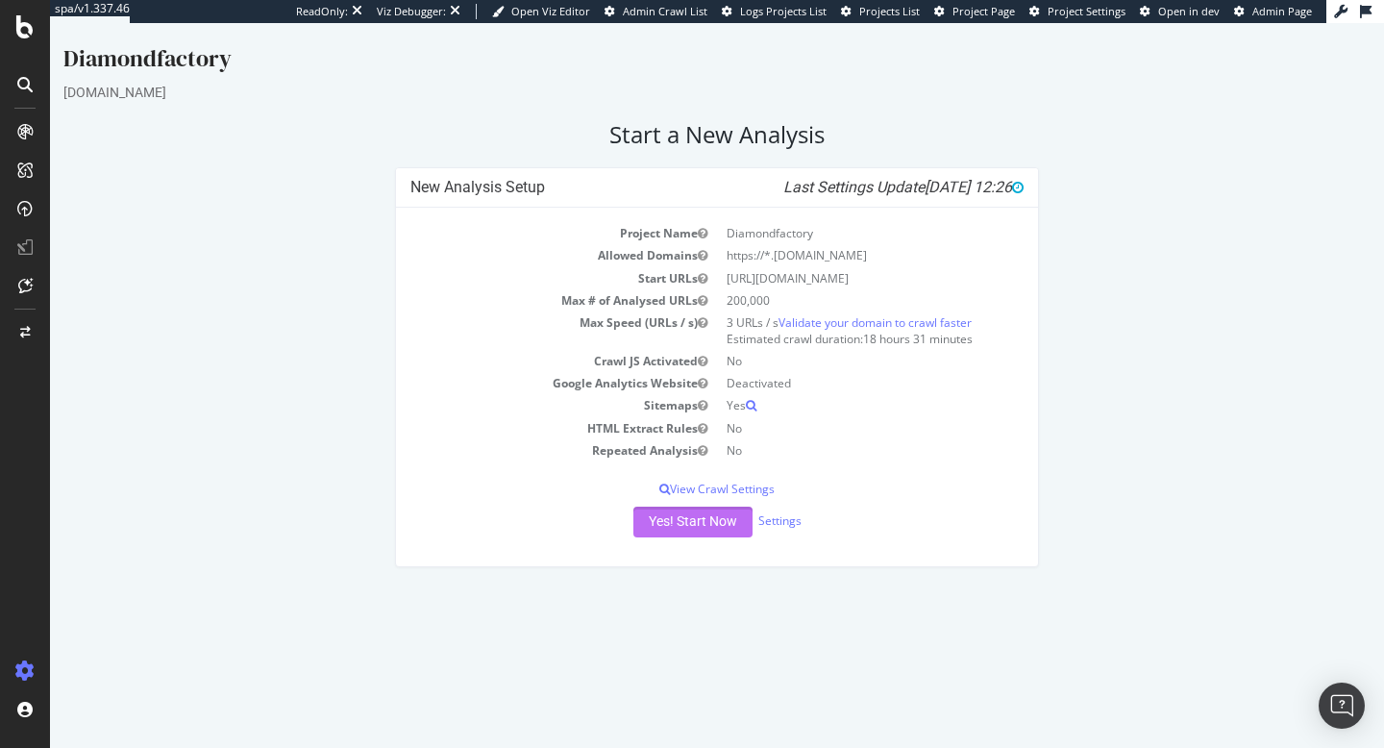
click at [711, 526] on button "Yes! Start Now" at bounding box center [692, 522] width 119 height 31
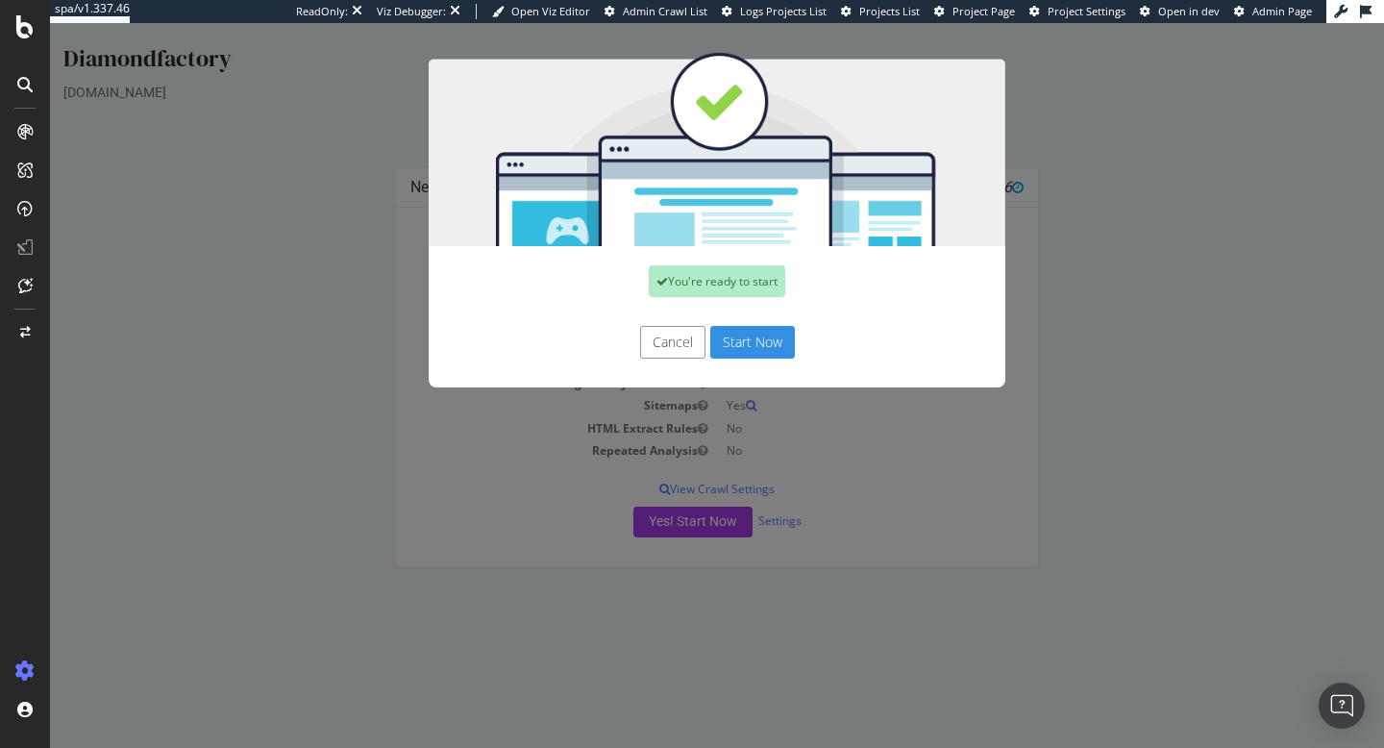
click at [761, 344] on button "Start Now" at bounding box center [752, 342] width 85 height 33
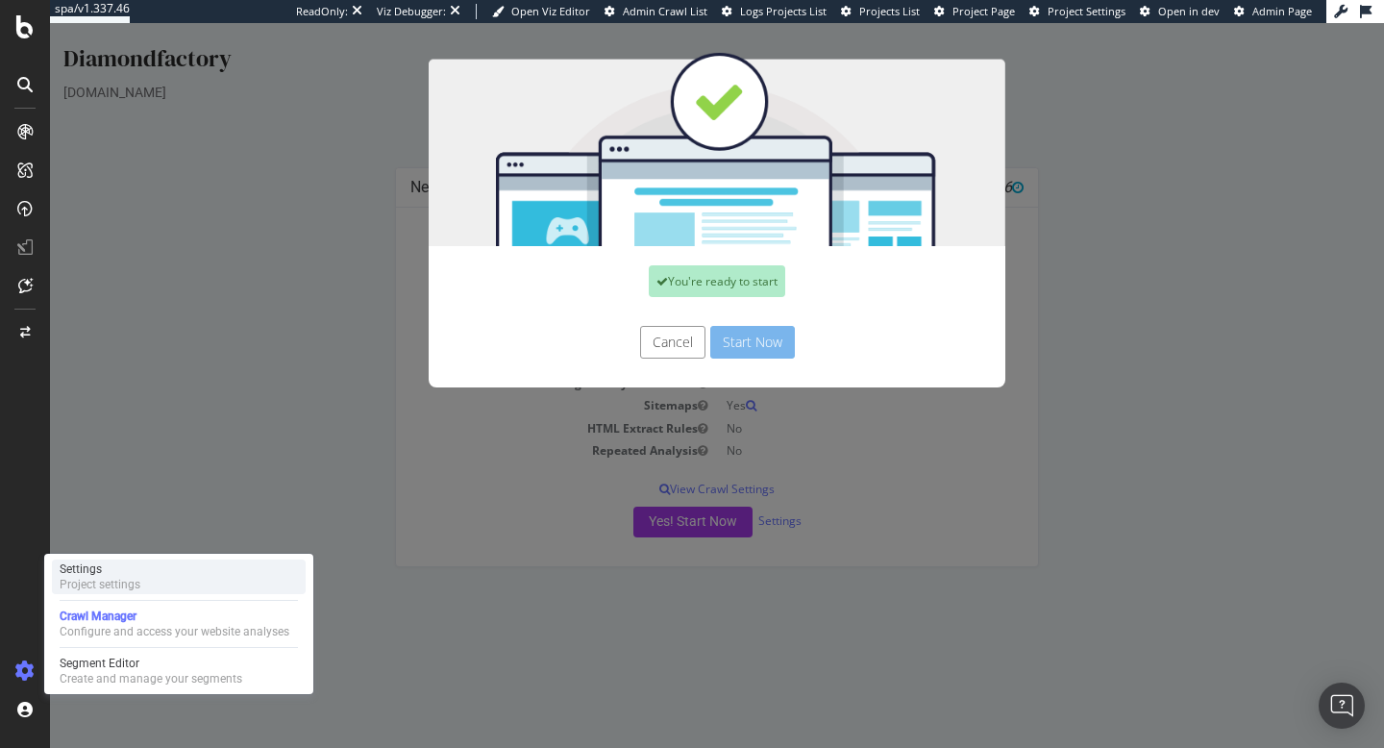
click at [127, 575] on div "Settings" at bounding box center [100, 568] width 81 height 15
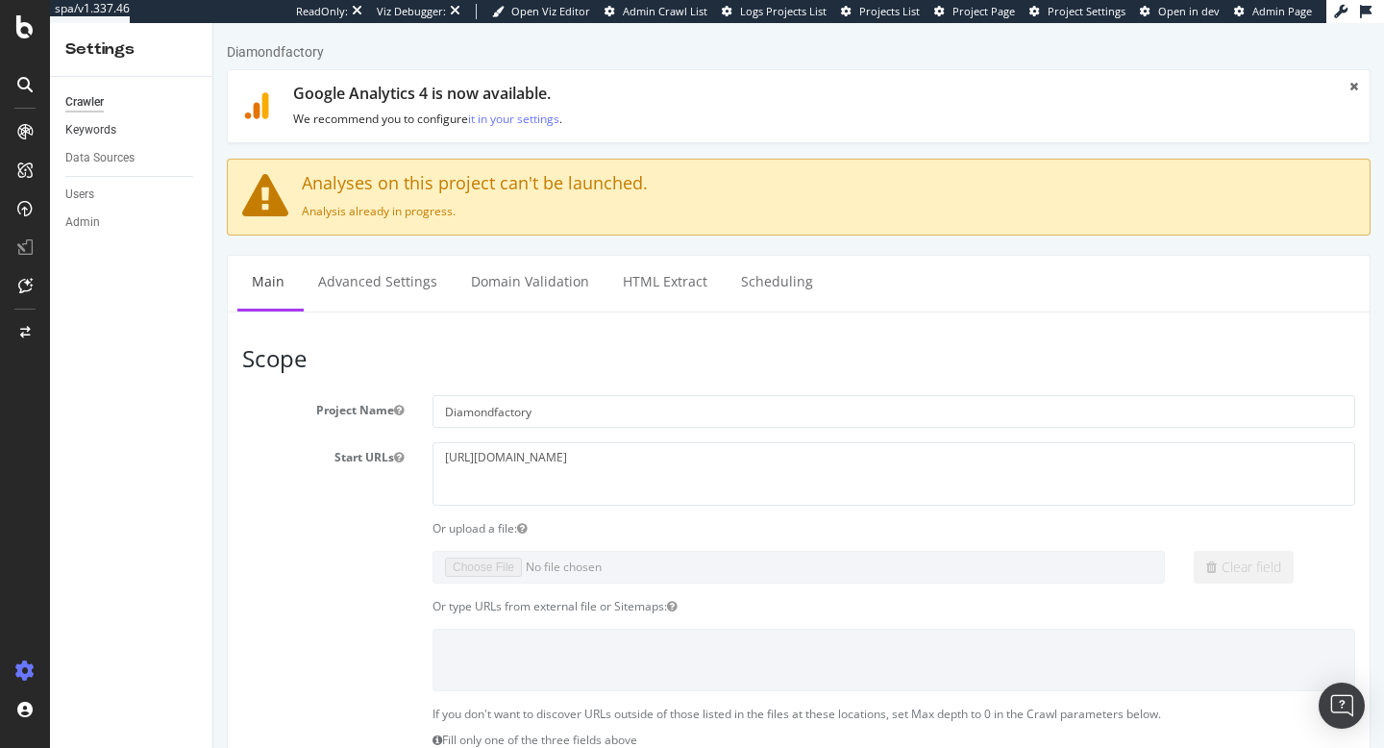
click at [123, 136] on link "Keywords" at bounding box center [132, 130] width 134 height 20
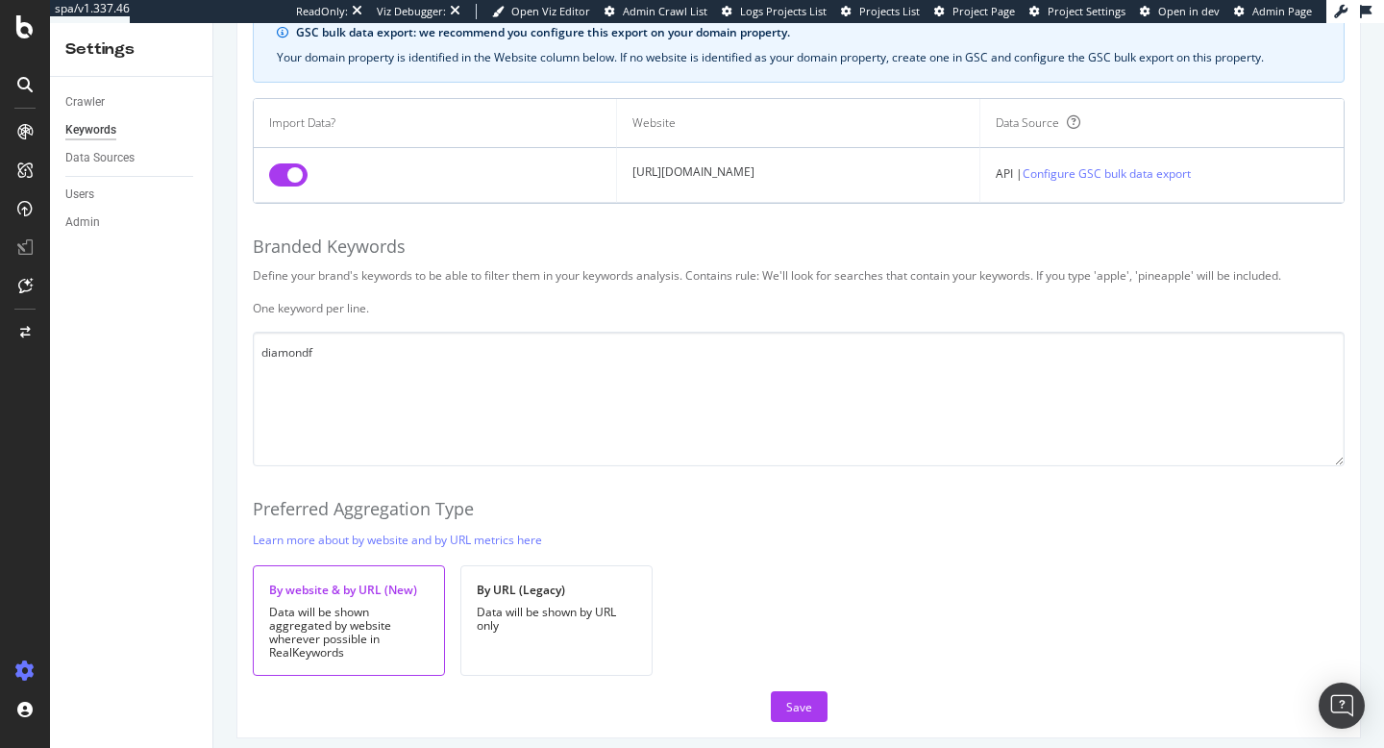
scroll to position [189, 0]
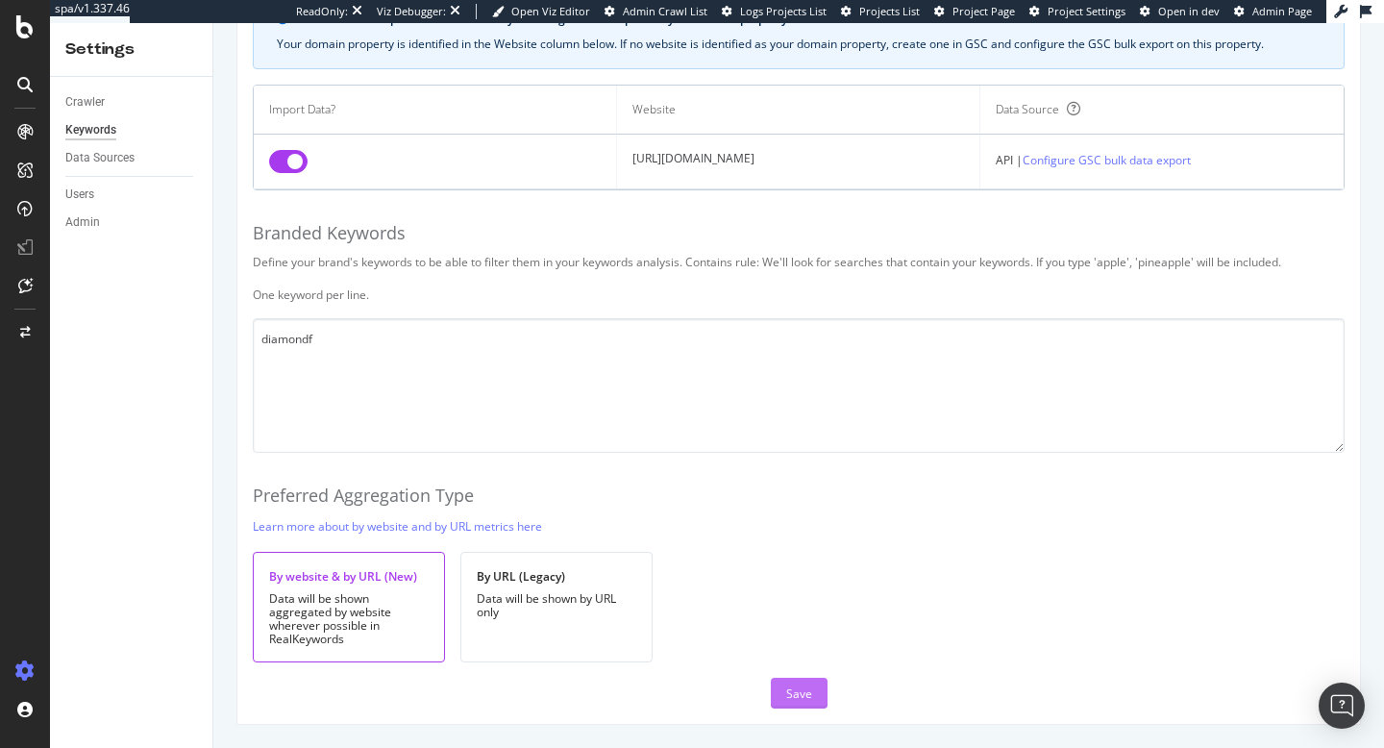
click at [807, 691] on div "Save" at bounding box center [799, 693] width 26 height 16
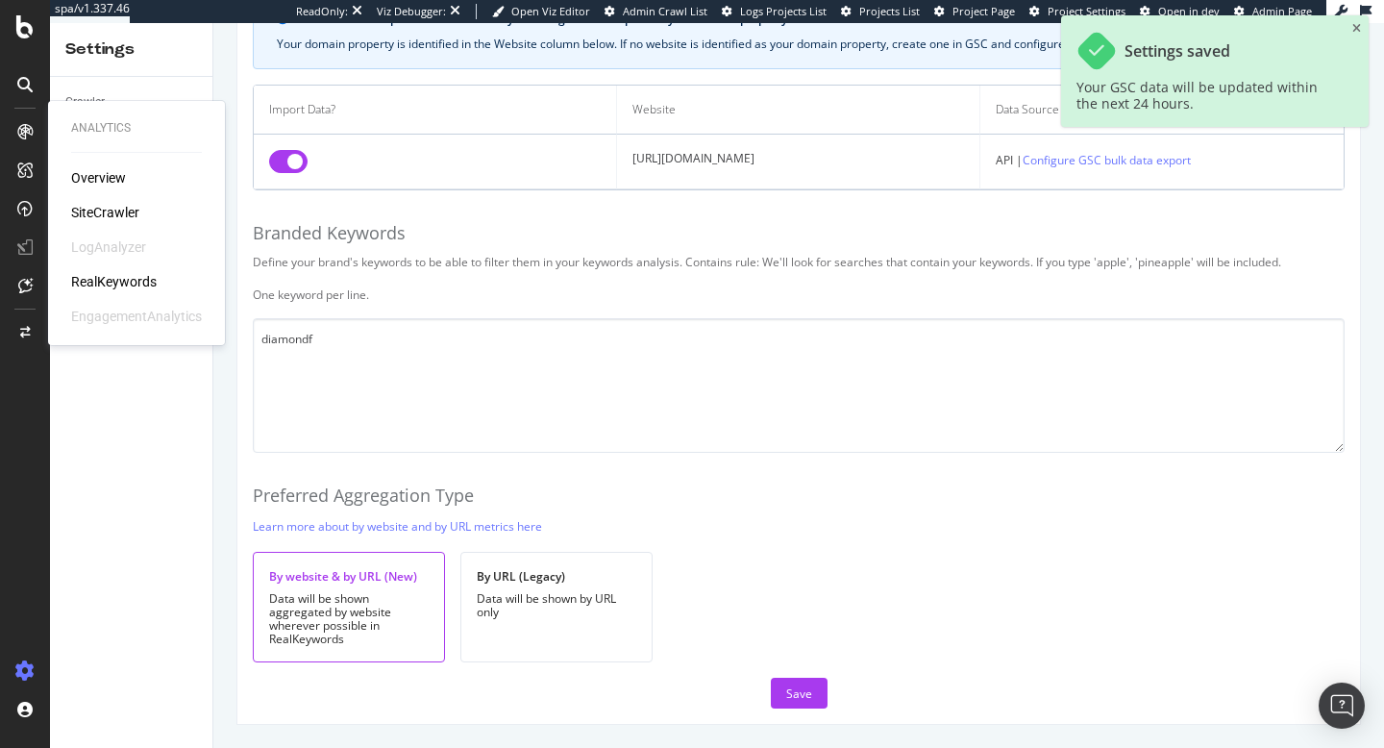
click at [90, 283] on div "RealKeywords" at bounding box center [114, 281] width 86 height 19
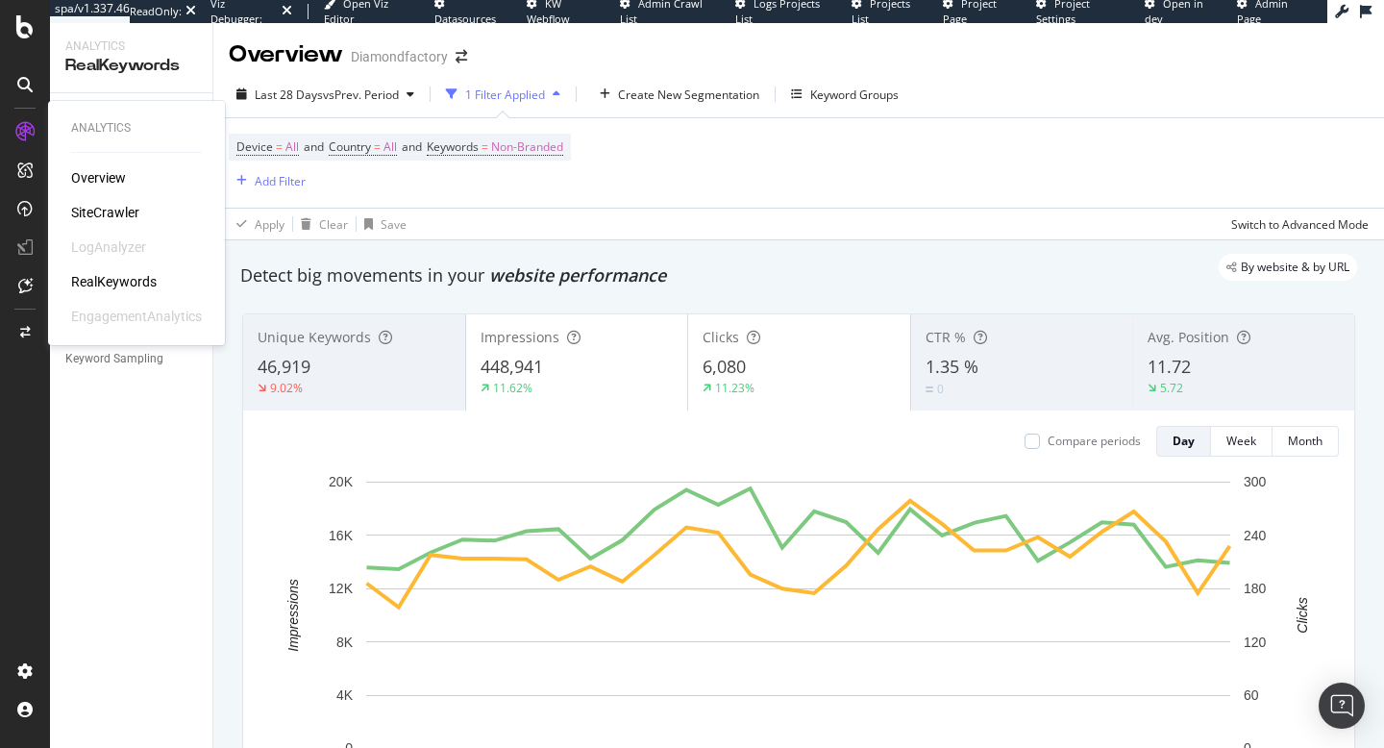
click at [76, 213] on div "SiteCrawler" at bounding box center [105, 212] width 68 height 19
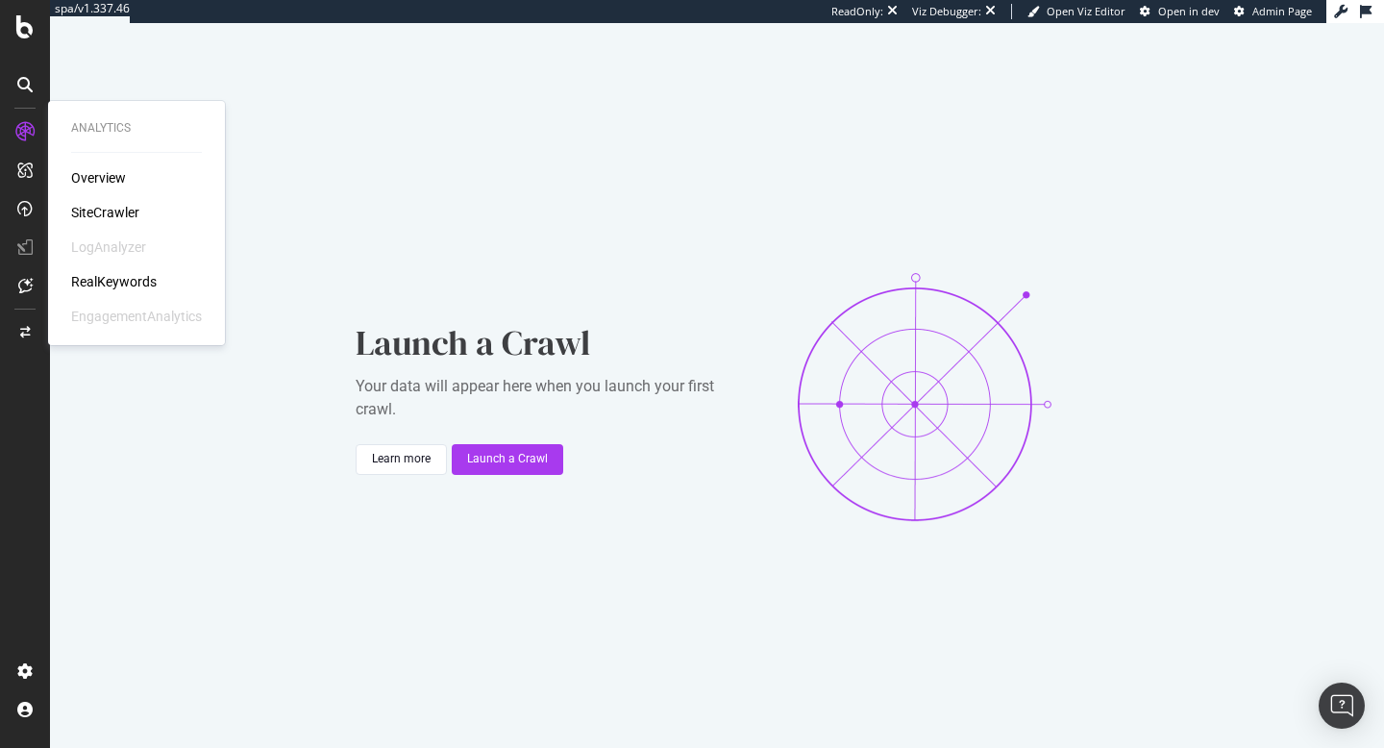
click at [82, 200] on div "Overview SiteCrawler LogAnalyzer RealKeywords EngagementAnalytics" at bounding box center [136, 247] width 131 height 158
click at [82, 211] on div "SiteCrawler" at bounding box center [105, 212] width 68 height 19
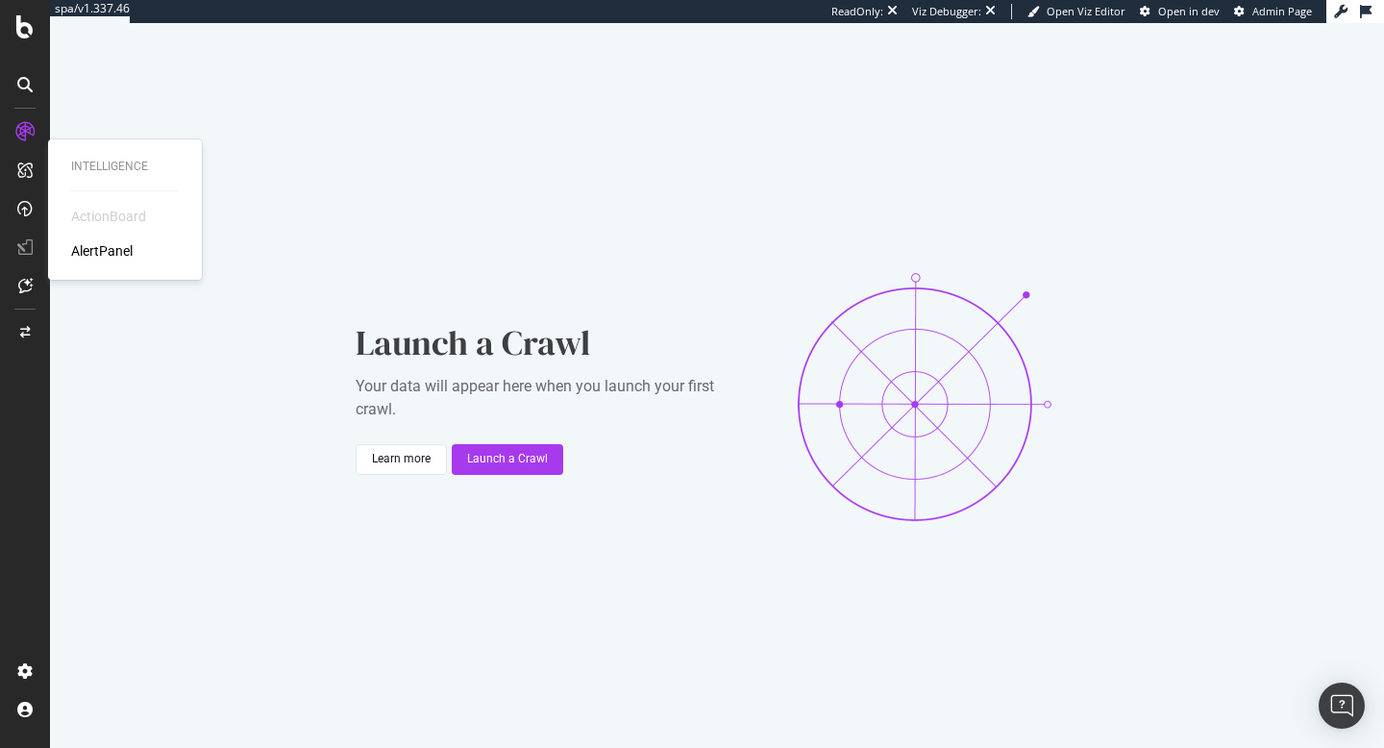
click at [77, 254] on div "AlertPanel" at bounding box center [102, 250] width 62 height 19
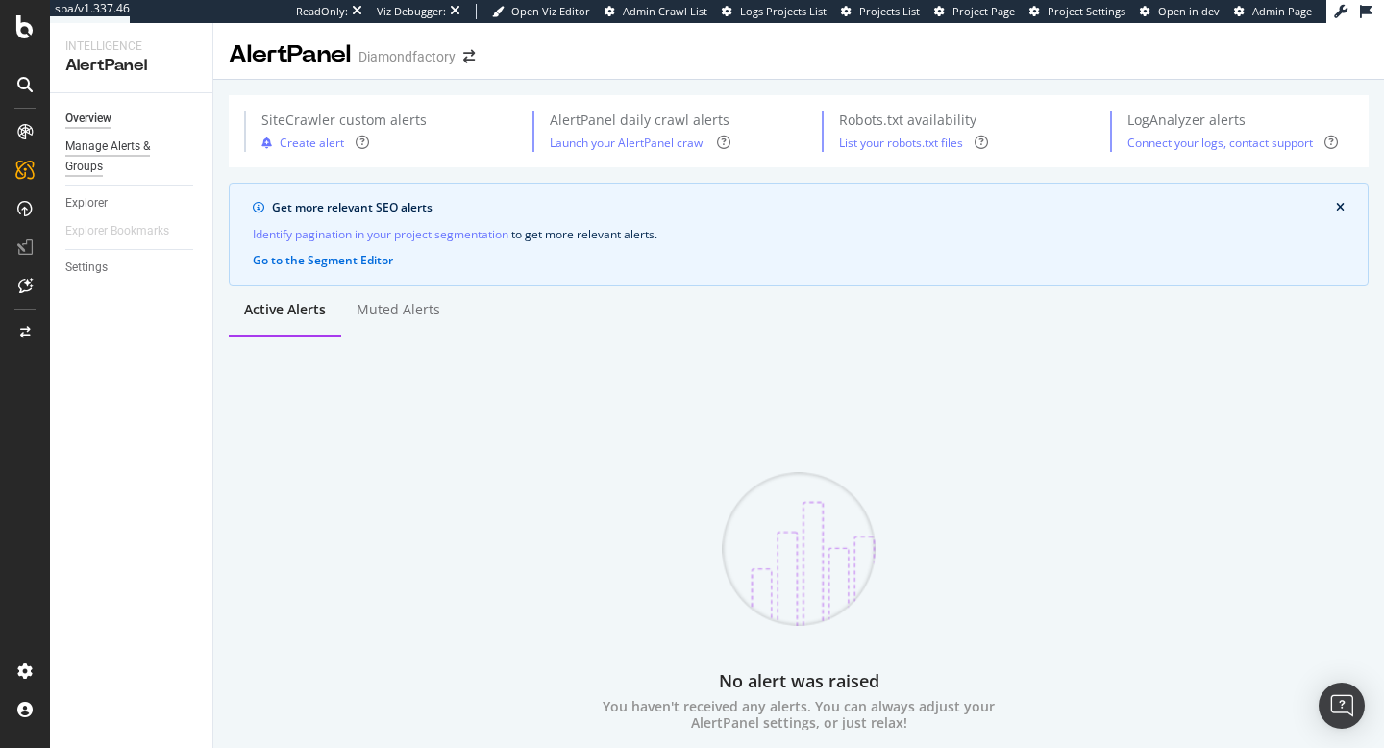
click at [116, 144] on div "Manage Alerts & Groups" at bounding box center [122, 157] width 115 height 40
